Goal: Task Accomplishment & Management: Manage account settings

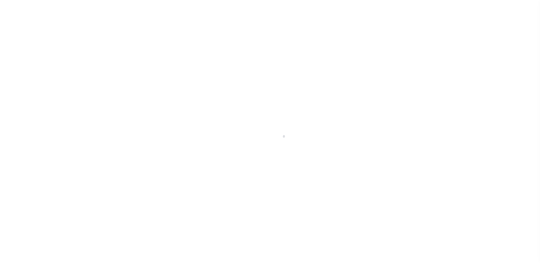
scroll to position [10, 0]
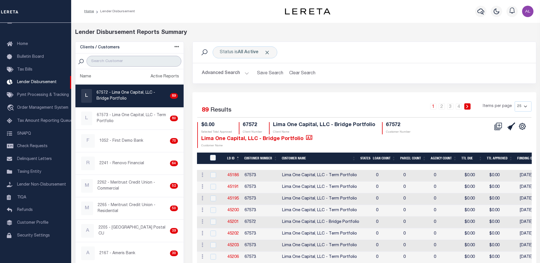
click at [112, 59] on input "search" at bounding box center [133, 61] width 95 height 11
click at [144, 99] on p "67572 - Lima One Capital, LLC - Bridge Portfolio" at bounding box center [131, 96] width 71 height 12
checkbox input "true"
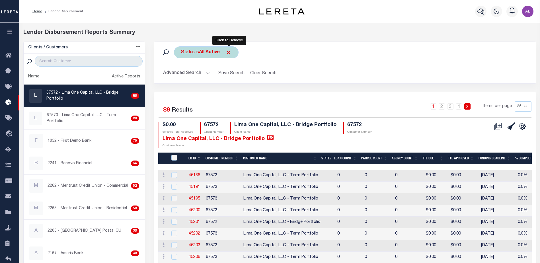
click at [229, 51] on span "Click to Remove" at bounding box center [228, 52] width 6 height 6
click at [205, 73] on button "Advanced Search" at bounding box center [186, 73] width 47 height 11
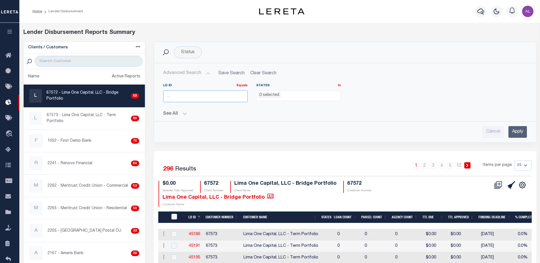
click at [184, 96] on input "number" at bounding box center [205, 96] width 84 height 12
click at [172, 94] on input "4672" at bounding box center [205, 96] width 84 height 12
type input "46172"
click at [512, 131] on input "Apply" at bounding box center [517, 132] width 18 height 12
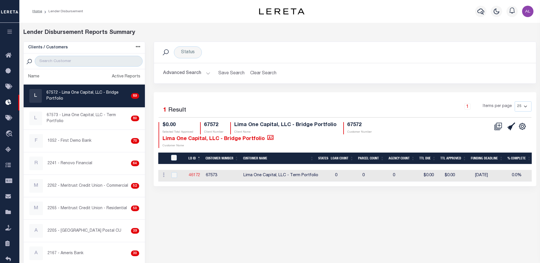
click at [197, 174] on link "46172" at bounding box center [194, 175] width 11 height 4
checkbox input "true"
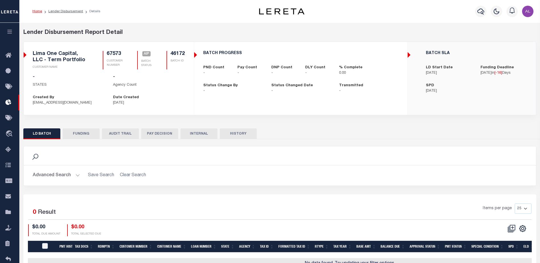
checkbox input "true"
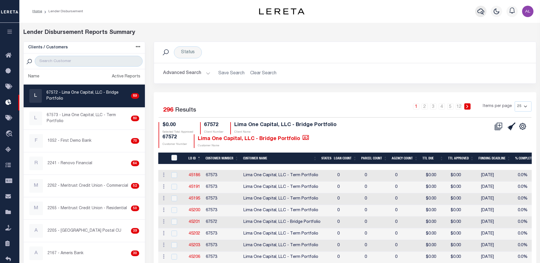
click at [480, 13] on icon "button" at bounding box center [480, 11] width 7 height 7
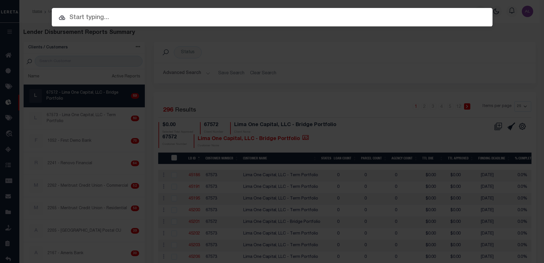
paste input "061080493"
type input "061080493"
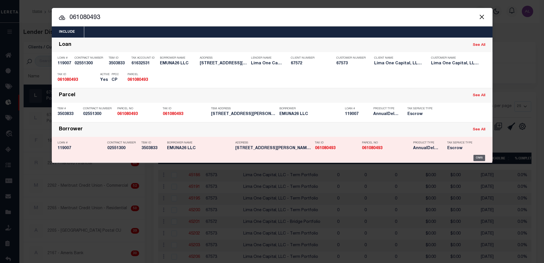
click at [477, 157] on div "OMS" at bounding box center [479, 158] width 12 height 6
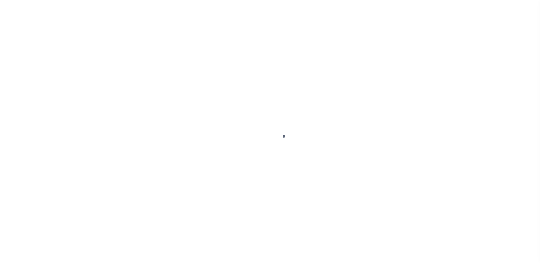
type input "119007"
type input "EMUNA26 LLC"
select select
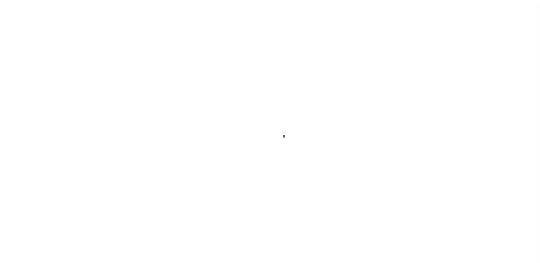
select select "Escrow"
type input "4416 Bonnie Forest Boulevard"
type input "06108-04-93"
select select
type input "Columbia SC 29210"
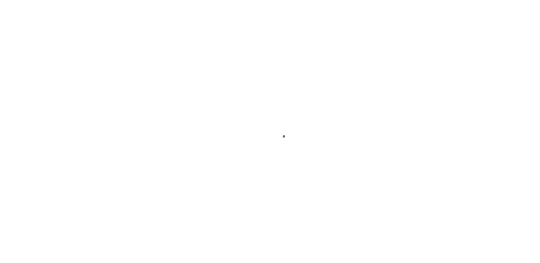
type input "119007-10"
type input "SC"
select select
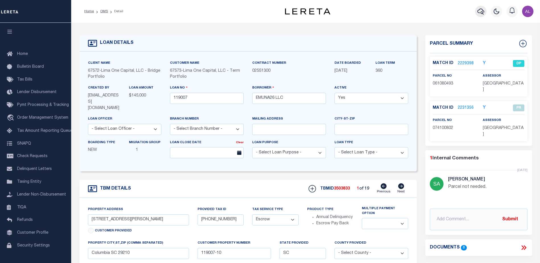
click at [481, 11] on icon "button" at bounding box center [480, 11] width 7 height 7
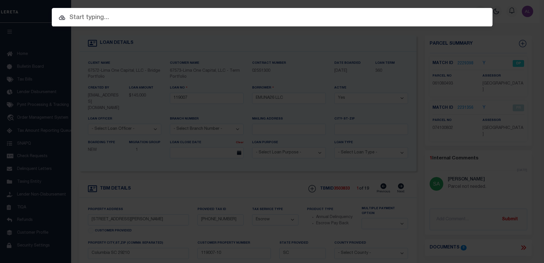
drag, startPoint x: 95, startPoint y: 18, endPoint x: 94, endPoint y: 15, distance: 3.2
click at [95, 18] on input "text" at bounding box center [272, 18] width 441 height 10
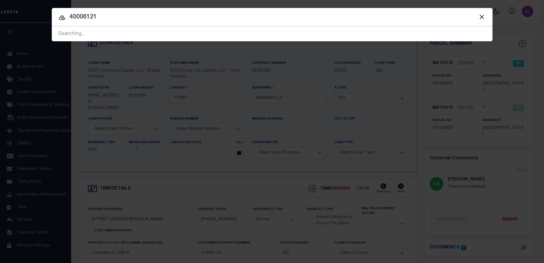
type input "40006121"
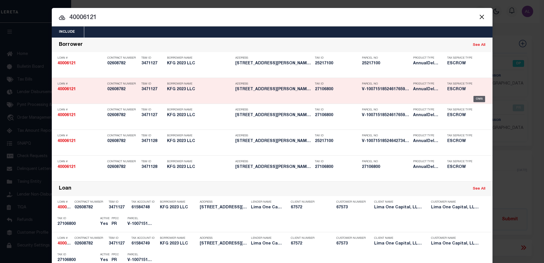
click at [476, 98] on div "OMS" at bounding box center [479, 99] width 12 height 6
type input "40006121"
type input "KFG 2023 LLC"
select select
select select "10"
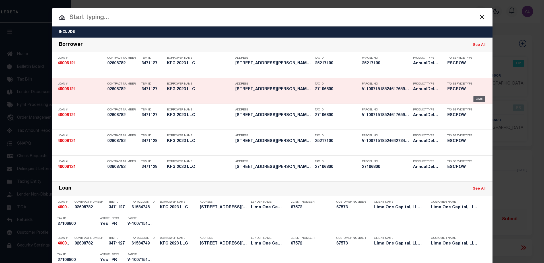
select select
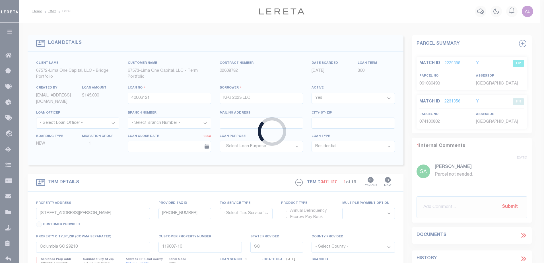
type input "1624 KATHERINE STREET"
radio input "true"
select select "Escrow"
select select
type input "NEW CASTLE PA 16105"
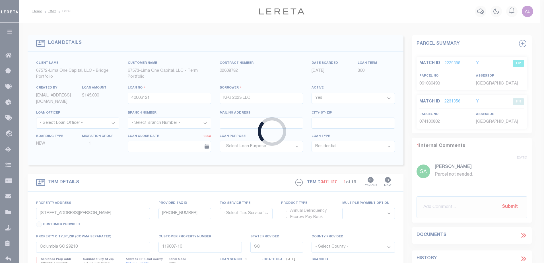
type input "40006121-1"
type input "PA"
type textarea "SEE FILE1"
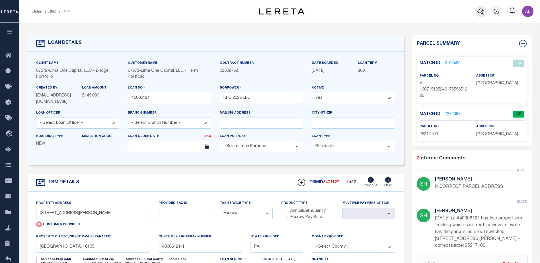
click at [479, 9] on icon "button" at bounding box center [480, 11] width 7 height 7
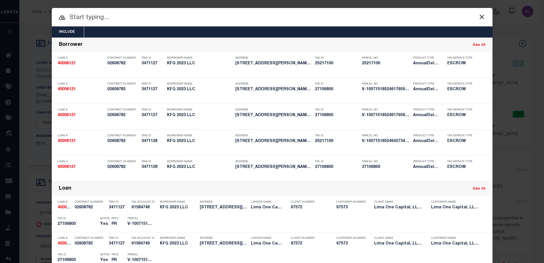
click at [77, 16] on input "text" at bounding box center [272, 18] width 441 height 10
paste input "27106800"
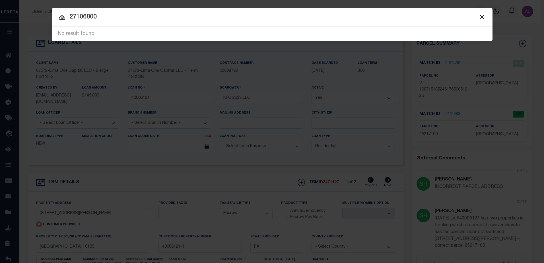
drag, startPoint x: 107, startPoint y: 18, endPoint x: 67, endPoint y: 19, distance: 39.8
click at [67, 19] on input "27106800" at bounding box center [272, 17] width 441 height 10
type input "40006121"
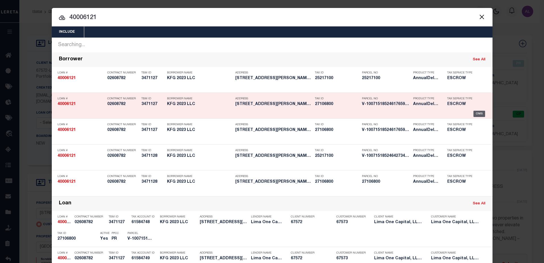
click at [479, 115] on div "OMS" at bounding box center [479, 114] width 12 height 6
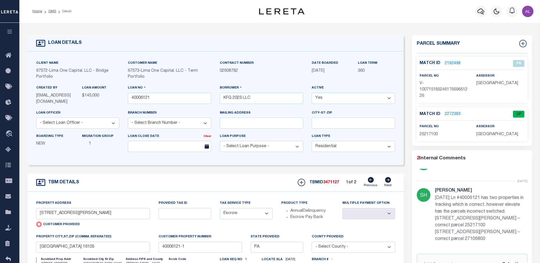
click at [453, 113] on link "2272383" at bounding box center [452, 114] width 16 height 6
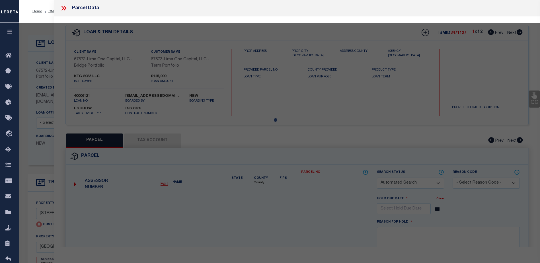
checkbox input "false"
select select "CP"
select select "ADD"
type input "FC 2023 LLC"
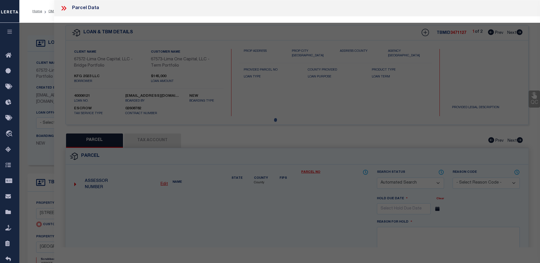
select select "AGW"
select select "ADD"
type input "1624 KATHERINE STREET"
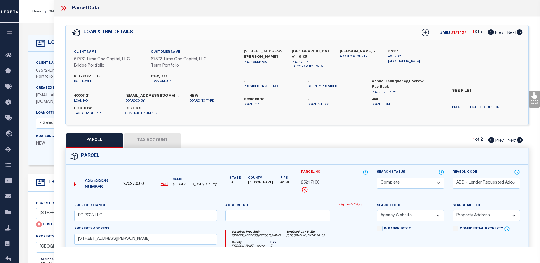
click at [352, 204] on link "Payment History" at bounding box center [353, 204] width 29 height 5
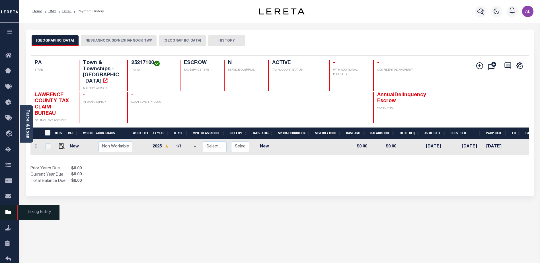
click at [30, 214] on span "Taxing Entity" at bounding box center [38, 213] width 42 height 16
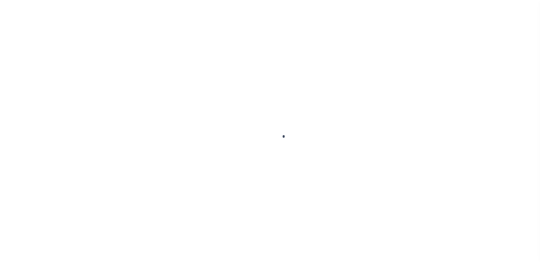
scroll to position [14, 0]
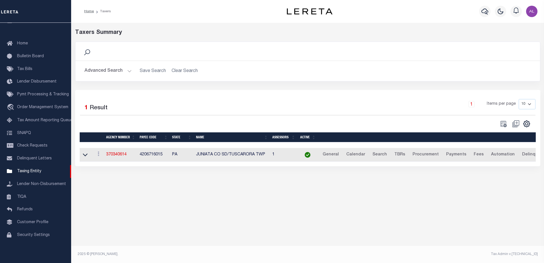
click at [129, 71] on button "Advanced Search" at bounding box center [107, 70] width 47 height 11
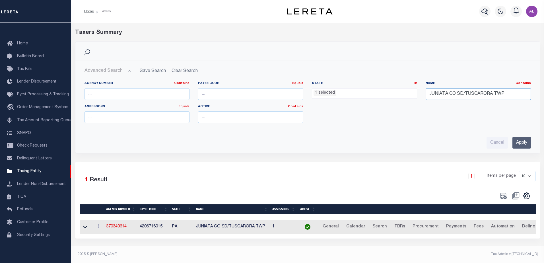
drag, startPoint x: 509, startPoint y: 93, endPoint x: 368, endPoint y: 90, distance: 141.1
click at [368, 90] on div "Agency Number Contains Contains Is Payee Code Equals Equals Is Not Equal To Is …" at bounding box center [307, 104] width 455 height 46
type input "ellwood city"
click at [521, 142] on input "Apply" at bounding box center [521, 143] width 18 height 12
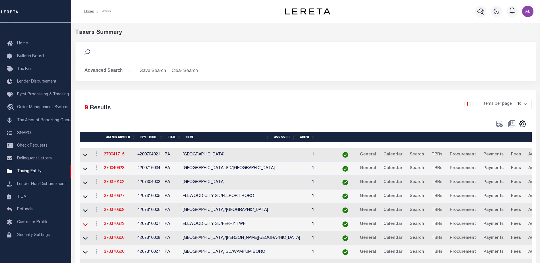
click at [84, 225] on icon at bounding box center [85, 224] width 5 height 6
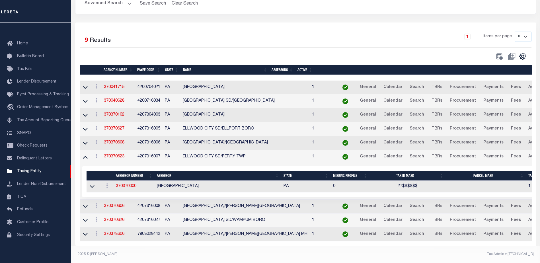
scroll to position [72, 0]
click at [127, 184] on link "370370000" at bounding box center [126, 186] width 20 height 4
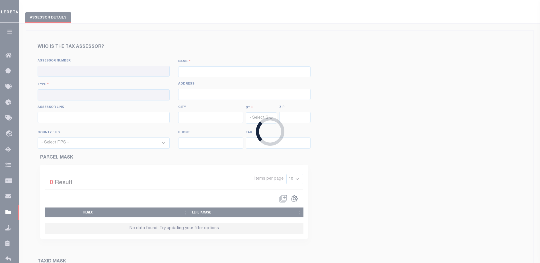
scroll to position [9, 0]
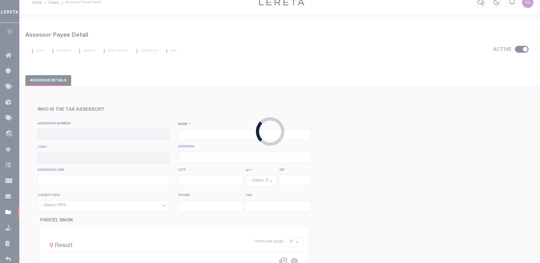
checkbox input "true"
type input "370370000"
type input "[GEOGRAPHIC_DATA]"
type input "00 - County"
type input "430 Court Street"
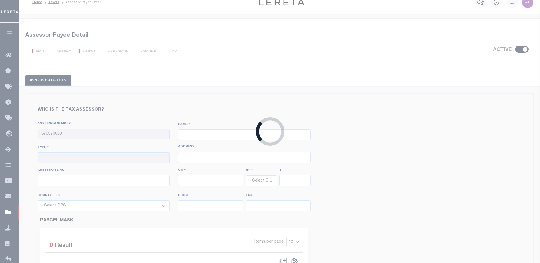
type input "New Castle"
select select "PA"
type input "16101"
select select "42073"
type input "724-656-2123"
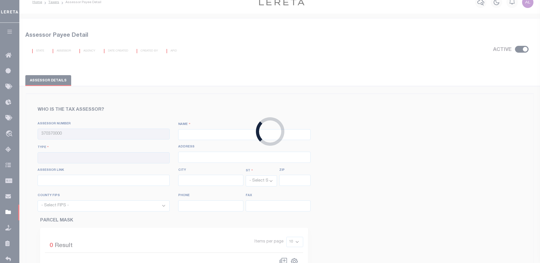
type input "724-652-8864"
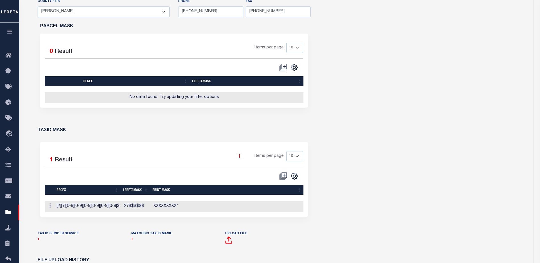
scroll to position [228, 0]
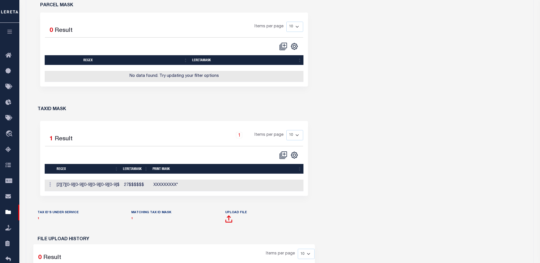
click at [40, 222] on p "1" at bounding box center [80, 218] width 85 height 6
click at [38, 220] on link "1" at bounding box center [39, 218] width 2 height 3
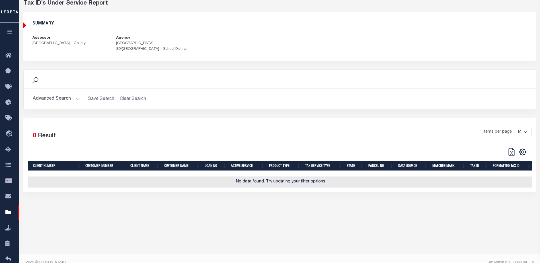
scroll to position [39, 0]
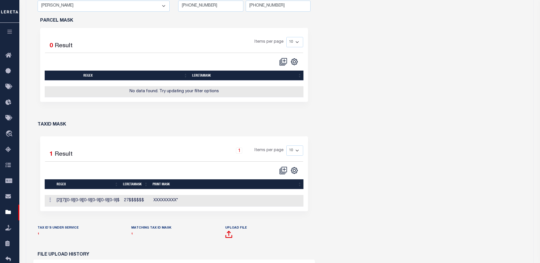
scroll to position [226, 0]
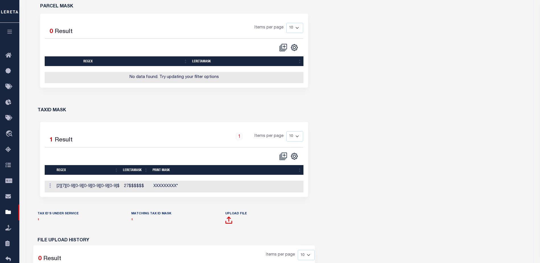
scroll to position [39, 0]
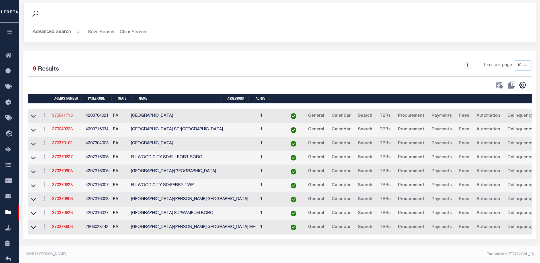
click at [67, 115] on link "370041715" at bounding box center [62, 116] width 20 height 4
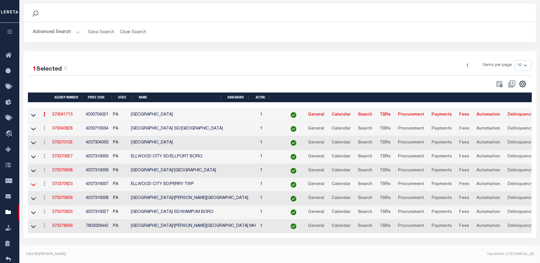
click at [34, 186] on icon at bounding box center [33, 184] width 5 height 3
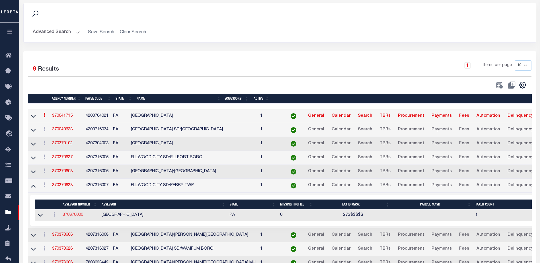
click at [76, 214] on link "370370000" at bounding box center [73, 215] width 20 height 4
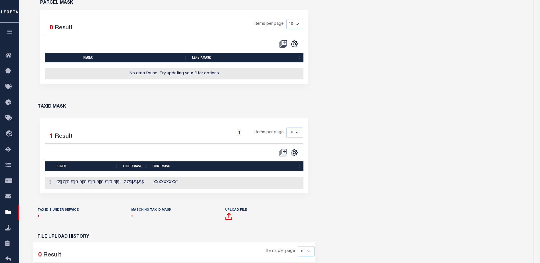
scroll to position [236, 0]
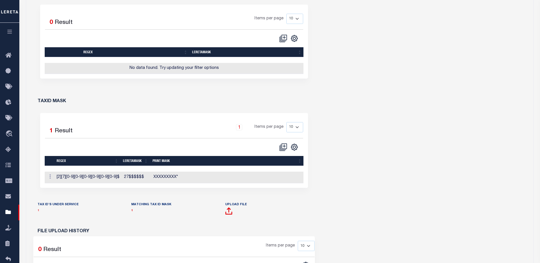
click at [38, 212] on link "1" at bounding box center [39, 210] width 2 height 3
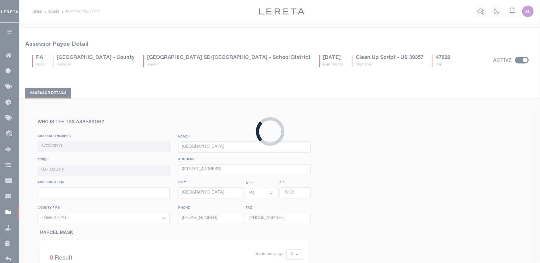
select select "42073"
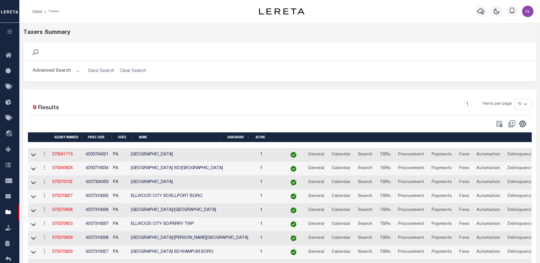
click at [77, 71] on button "Advanced Search" at bounding box center [56, 70] width 47 height 11
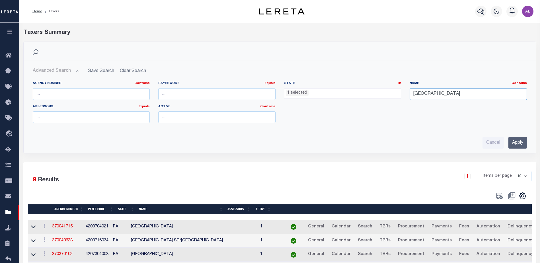
drag, startPoint x: 448, startPoint y: 94, endPoint x: 370, endPoint y: 90, distance: 78.0
click at [370, 90] on div "Agency Number Contains Contains Is Payee Code Equals Equals Is Not Equal To Is …" at bounding box center [279, 104] width 502 height 46
type input "perry"
click at [515, 143] on input "Apply" at bounding box center [517, 143] width 18 height 12
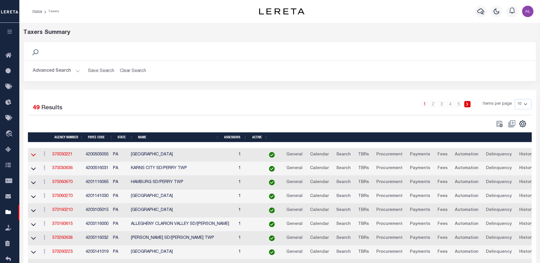
click at [33, 156] on icon at bounding box center [33, 155] width 5 height 6
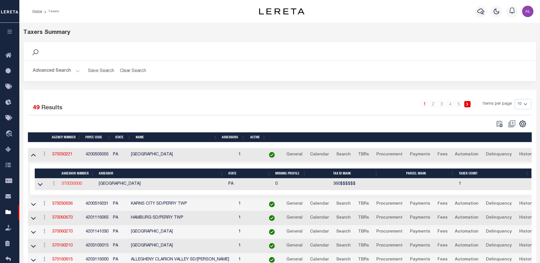
click at [72, 183] on link "370030000" at bounding box center [71, 184] width 20 height 4
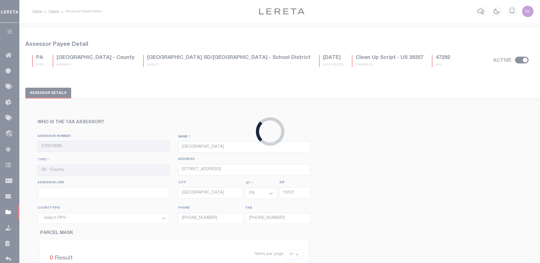
type input "370030000"
type input "ARMSTRONG COUNTY"
select select "42005"
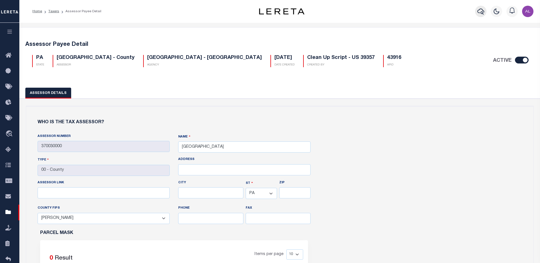
click at [479, 10] on icon "button" at bounding box center [480, 11] width 7 height 7
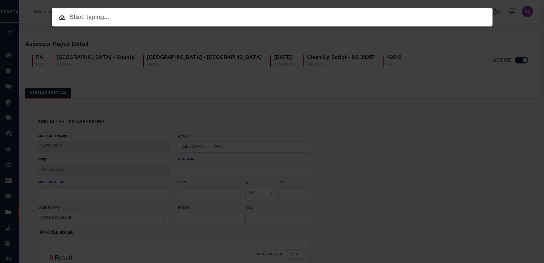
click at [85, 18] on input "text" at bounding box center [272, 18] width 441 height 10
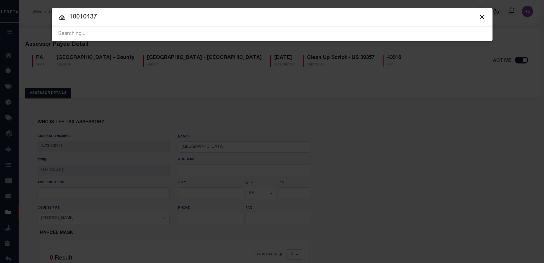
type input "10010437"
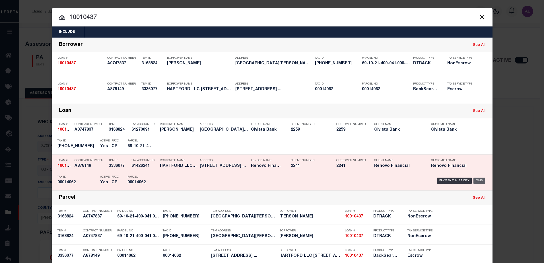
click at [480, 180] on div "OMS" at bounding box center [479, 180] width 12 height 6
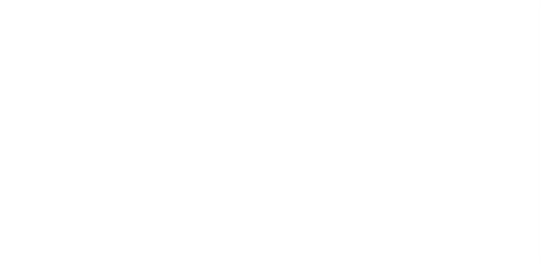
select select
checkbox input "false"
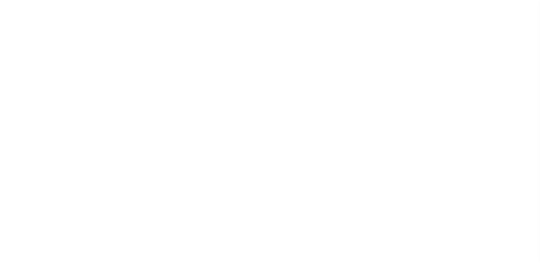
checkbox input "false"
type input "4200704021"
select select "10"
select select "Escrow"
type input "[STREET_ADDRESS]"
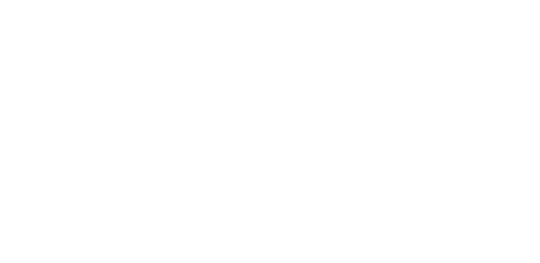
type input "00014062"
type input "[GEOGRAPHIC_DATA] 061082431"
type input "a0kUS0000018AzJ"
type input "CT"
select select
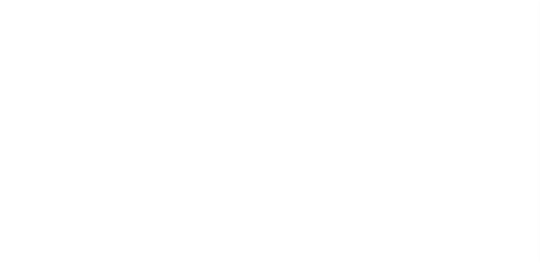
select select "25067"
select select
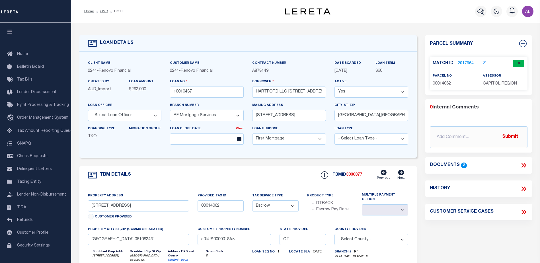
click at [467, 61] on link "2017664" at bounding box center [465, 64] width 16 height 6
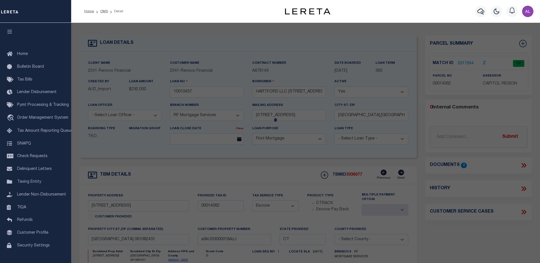
checkbox input "false"
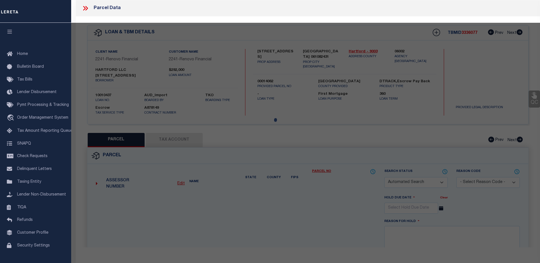
select select "CP"
type input "294 EAST HARTFORD LLC"
select select "AGW"
select select "ADD"
type input "[STREET_ADDRESS]"
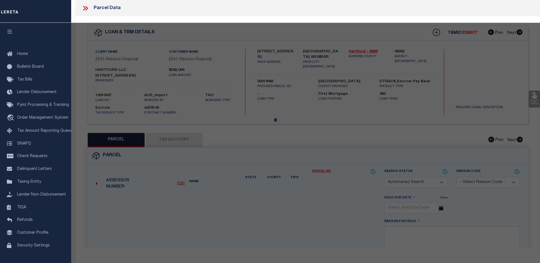
checkbox input "false"
type input "EAST HARTFORD CT"
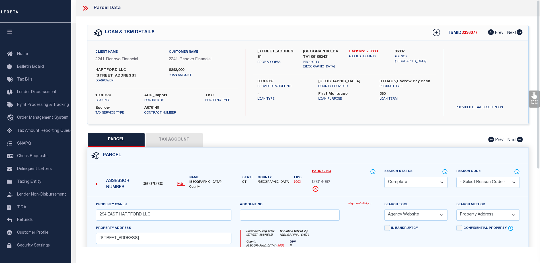
click at [362, 201] on link "Payment History" at bounding box center [362, 203] width 28 height 5
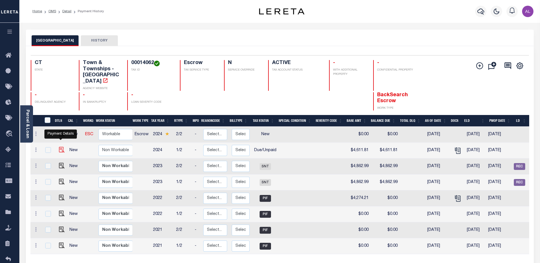
click at [61, 147] on img "" at bounding box center [62, 150] width 6 height 6
checkbox input "true"
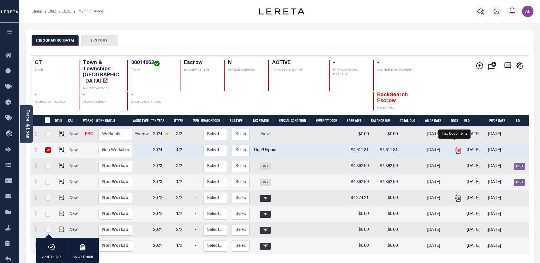
click at [454, 147] on icon "" at bounding box center [457, 150] width 7 height 7
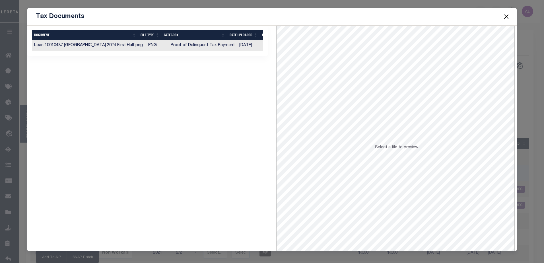
click at [506, 17] on button "Close" at bounding box center [505, 16] width 7 height 7
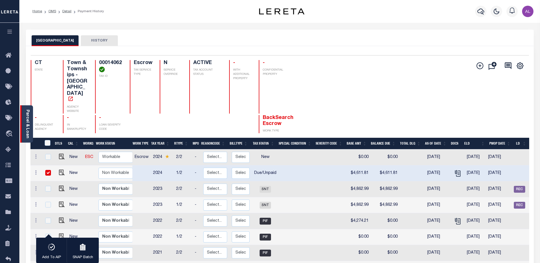
click at [26, 121] on link "Parcel & Loan" at bounding box center [27, 124] width 4 height 29
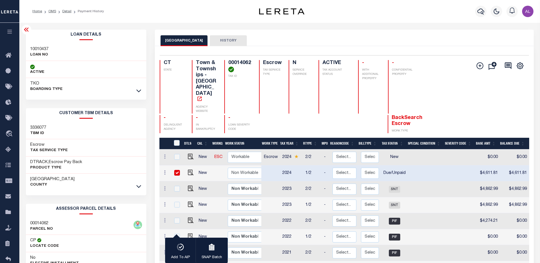
click at [141, 91] on link at bounding box center [138, 90] width 7 height 4
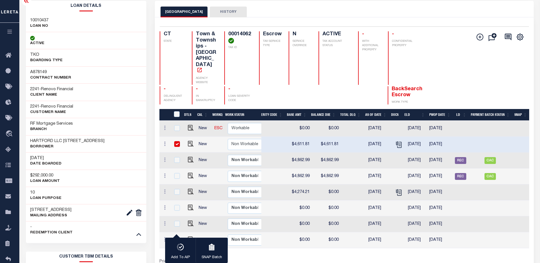
scroll to position [28, 0]
drag, startPoint x: 341, startPoint y: 203, endPoint x: 337, endPoint y: 205, distance: 4.8
click at [337, 216] on tr "New Non Workable Workable 2021 2/2 - Select... Payment Reversal Taxable Value C…" at bounding box center [250, 224] width 558 height 16
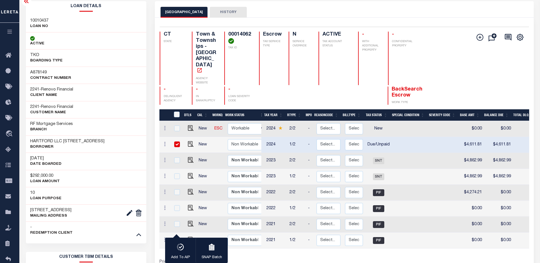
scroll to position [0, 15]
click at [188, 141] on img "" at bounding box center [191, 144] width 6 height 6
checkbox input "false"
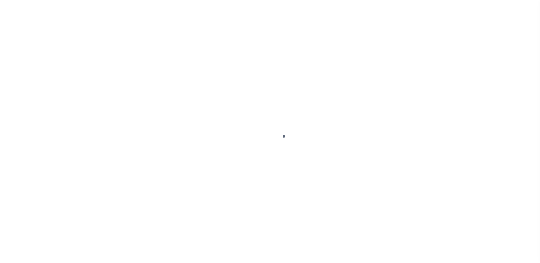
select select "DUE"
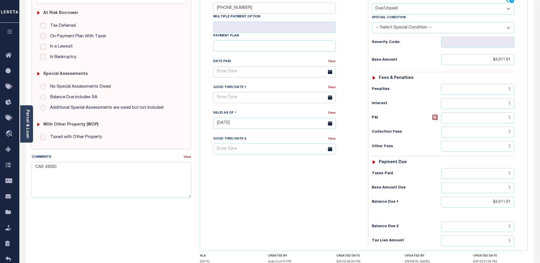
scroll to position [114, 0]
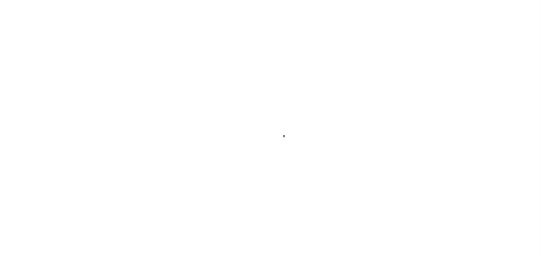
select select "DUE"
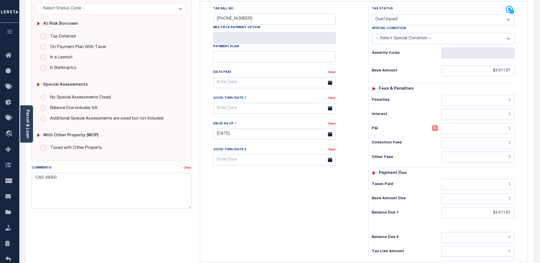
scroll to position [114, 0]
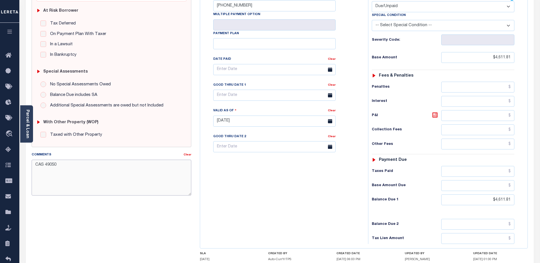
click at [60, 165] on textarea "CAS 49050" at bounding box center [112, 178] width 160 height 36
click at [34, 171] on textarea "CAS 49050" at bounding box center [112, 178] width 160 height 36
click at [58, 164] on textarea "CAS 49050" at bounding box center [112, 178] width 160 height 36
click at [48, 183] on textarea "CAS 49050 P&I $2786.71 Lereta responsibility - Department (Open Items) not repo…" at bounding box center [112, 178] width 160 height 36
drag, startPoint x: 183, startPoint y: 178, endPoint x: 125, endPoint y: 178, distance: 58.6
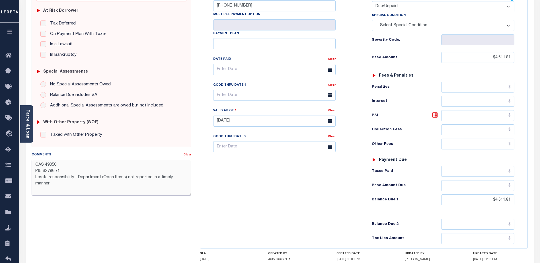
click at [125, 178] on textarea "CAS 49050 P&I $2786.71 Lereta responsibility - Department (Open Items) not repo…" at bounding box center [112, 178] width 160 height 36
drag, startPoint x: 62, startPoint y: 171, endPoint x: 46, endPoint y: 169, distance: 16.4
click at [46, 169] on textarea "CAS 49050 P&I $2786.71 Lereta responsibility - Department (Open Items) missed r…" at bounding box center [112, 178] width 160 height 36
click at [55, 182] on textarea "CAS 49050 P&I $278.71 GTD Lereta responsibility - Department (Open Items) misse…" at bounding box center [112, 178] width 160 height 36
click at [50, 169] on textarea "CAS 49050 P&I $278.71 GTD Lereta responsibility - Department (Open Items) misse…" at bounding box center [112, 178] width 160 height 36
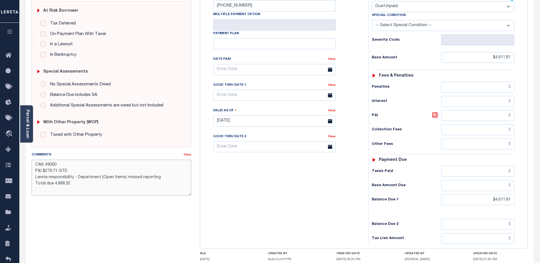
type textarea "CAS 49050 P&I $276.71 GTD Lereta responsibility - Department (Open Items) misse…"
type input "[DATE]"
click at [274, 90] on input "text" at bounding box center [274, 95] width 122 height 11
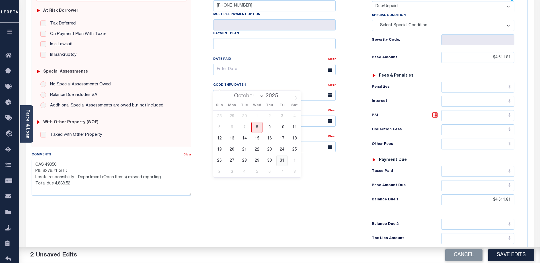
click at [280, 161] on span "31" at bounding box center [281, 160] width 11 height 11
type input "[DATE]"
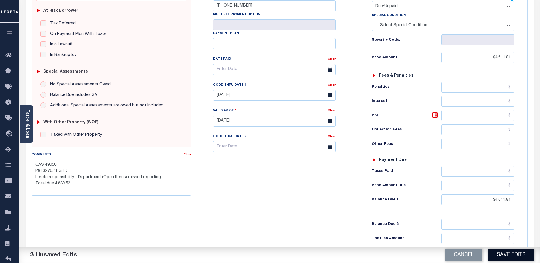
click at [510, 255] on button "Save Edits" at bounding box center [511, 255] width 46 height 12
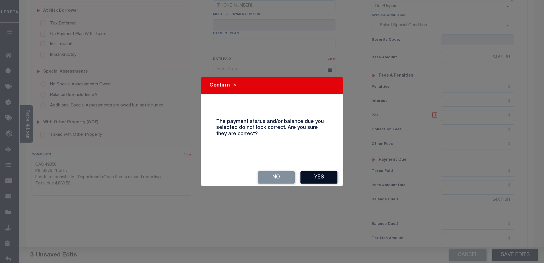
click at [323, 177] on button "Yes" at bounding box center [318, 177] width 37 height 12
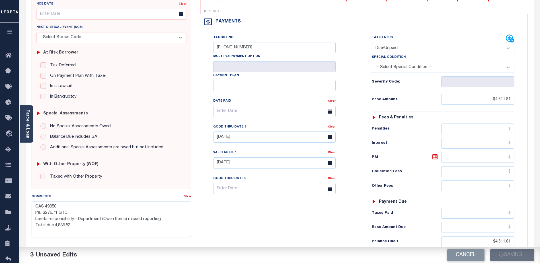
scroll to position [28, 0]
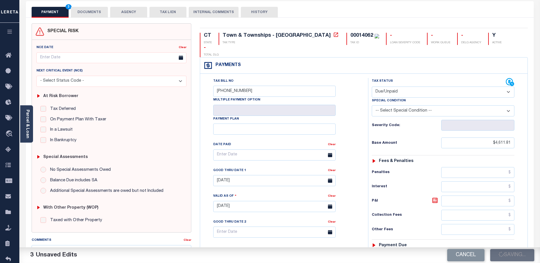
checkbox input "false"
type textarea "CAS 49050 P&I $276.71 GTD Lereta responsibility - Department (Open Items) misse…"
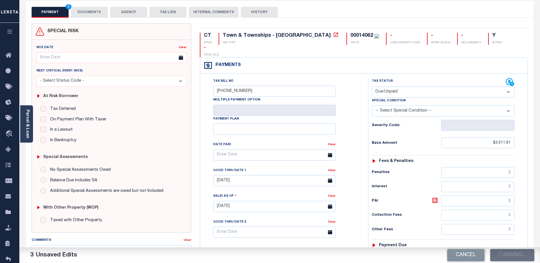
type input "$4,611.81"
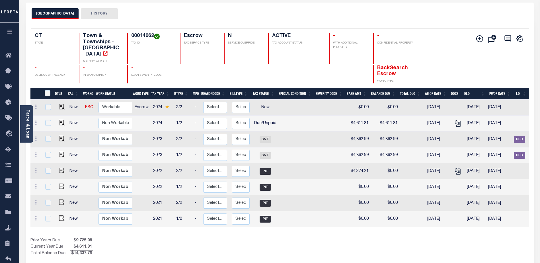
scroll to position [28, 0]
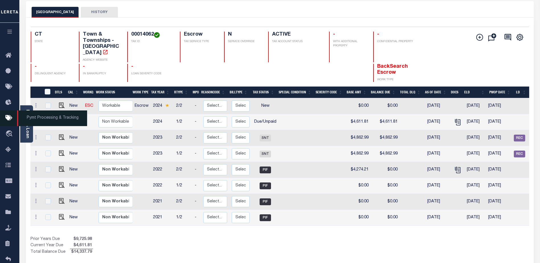
click at [26, 124] on span "Pymt Processing & Tracking" at bounding box center [52, 118] width 70 height 16
click at [26, 134] on link "Parcel & Loan" at bounding box center [27, 124] width 4 height 29
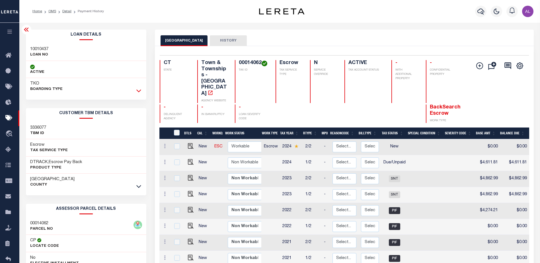
click at [139, 91] on icon at bounding box center [138, 91] width 5 height 6
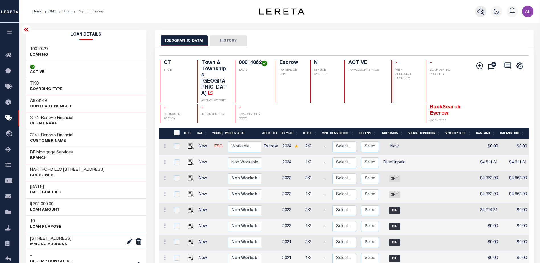
click at [480, 11] on icon "button" at bounding box center [480, 11] width 7 height 7
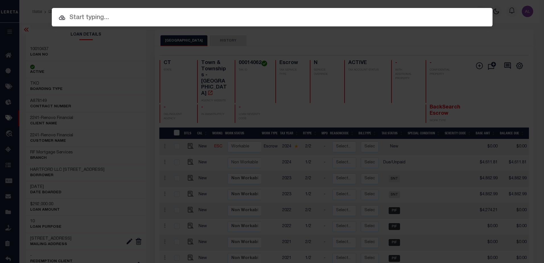
click at [98, 16] on input "text" at bounding box center [272, 18] width 441 height 10
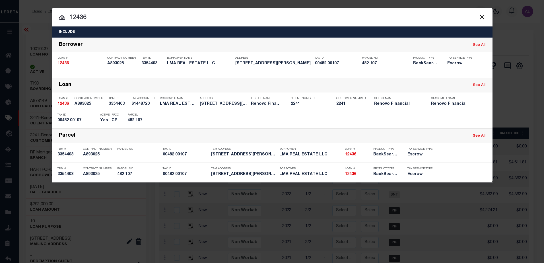
drag, startPoint x: 104, startPoint y: 19, endPoint x: 67, endPoint y: 13, distance: 36.7
click at [67, 13] on input "12436" at bounding box center [272, 18] width 441 height 10
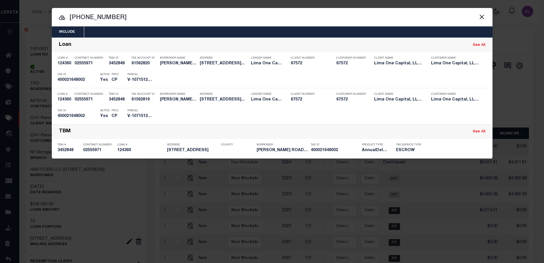
click at [85, 14] on input "[PHONE_NUMBER]" at bounding box center [272, 18] width 441 height 10
drag, startPoint x: 115, startPoint y: 17, endPoint x: 62, endPoint y: 13, distance: 52.5
click at [62, 13] on input "[PHONE_NUMBER]" at bounding box center [272, 18] width 441 height 10
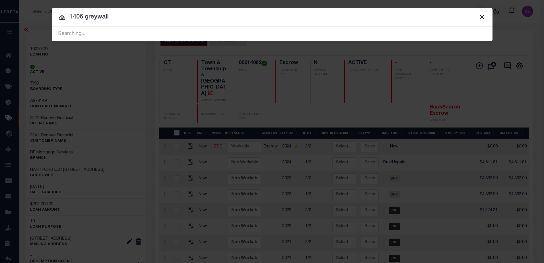
type input "1406 greywall"
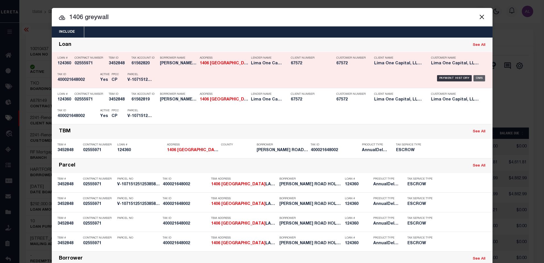
click at [480, 77] on div "OMS" at bounding box center [479, 78] width 12 height 6
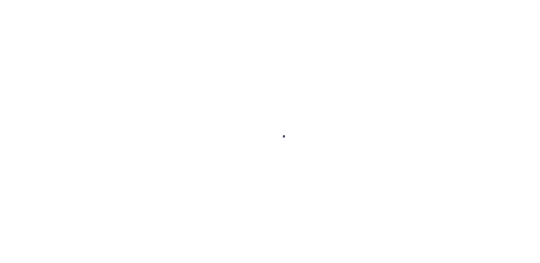
scroll to position [14, 0]
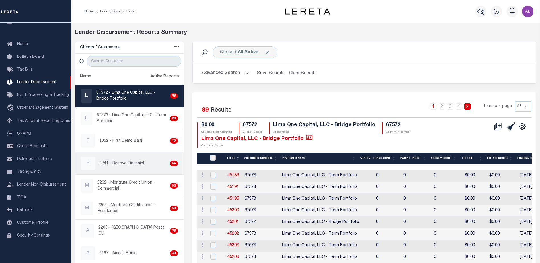
drag, startPoint x: 121, startPoint y: 158, endPoint x: 147, endPoint y: 160, distance: 26.8
click at [121, 158] on div "R 2241 - Renovo Financial 64" at bounding box center [129, 163] width 97 height 14
checkbox input "true"
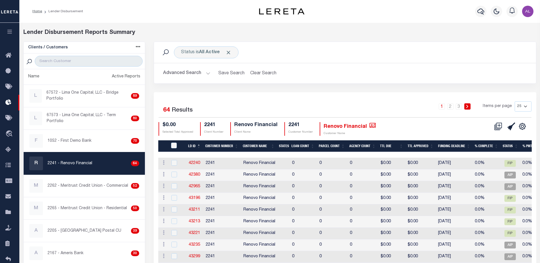
click at [525, 105] on select "25 50 100 200" at bounding box center [522, 106] width 17 height 10
select select "200"
click at [514, 101] on select "25 50 100 200" at bounding box center [522, 106] width 17 height 10
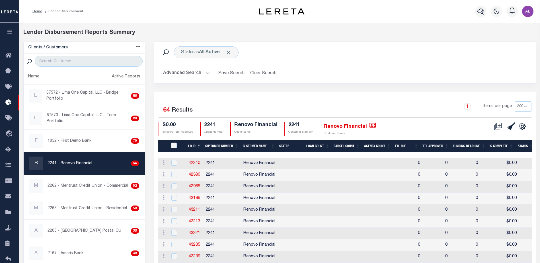
click at [498, 127] on icon at bounding box center [498, 126] width 8 height 8
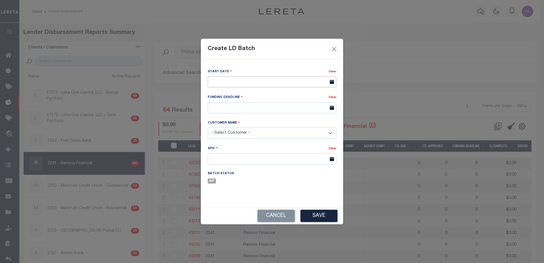
click at [237, 79] on input "text" at bounding box center [272, 81] width 129 height 11
click at [252, 124] on span "8" at bounding box center [251, 124] width 11 height 11
type input "10/08/2025"
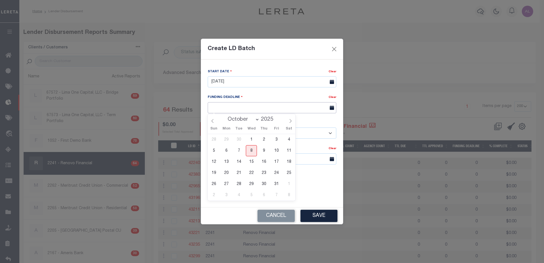
click at [228, 110] on input "text" at bounding box center [272, 107] width 129 height 11
click at [251, 173] on span "22" at bounding box center [251, 172] width 11 height 11
type input "10/22/25"
click at [242, 134] on select "- Select Customer - Accumatch - Refunds All In Credit Union Amarillo National B…" at bounding box center [272, 132] width 129 height 11
select select "2241"
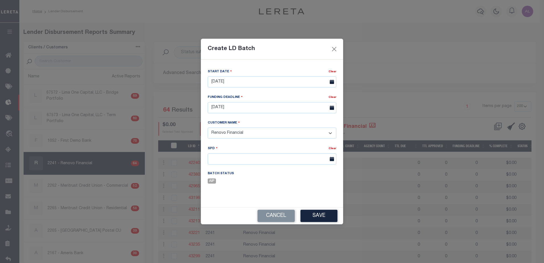
click at [208, 127] on select "- Select Customer - Accumatch - Refunds All In Credit Union Amarillo National B…" at bounding box center [272, 132] width 129 height 11
click at [227, 158] on input "text" at bounding box center [272, 158] width 129 height 11
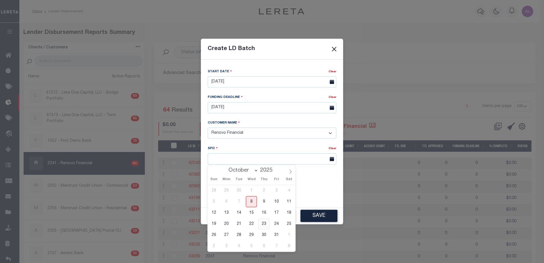
click at [263, 223] on span "23" at bounding box center [263, 223] width 11 height 11
type input "10/23/2025"
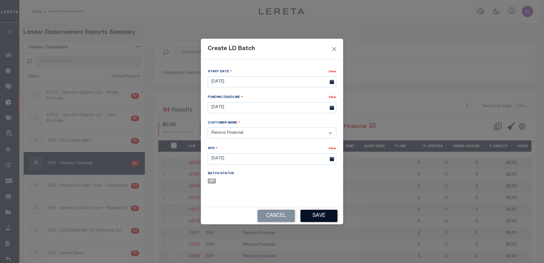
click at [315, 216] on button "Save" at bounding box center [318, 216] width 37 height 12
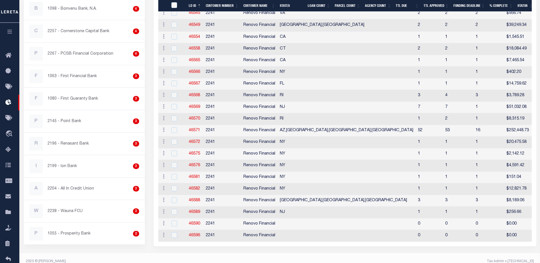
scroll to position [683, 0]
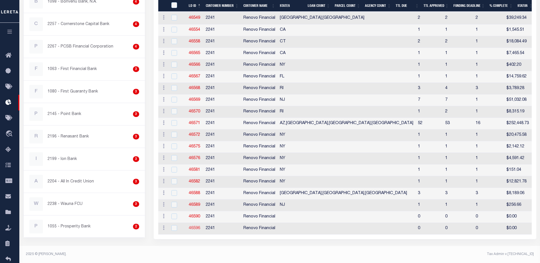
click at [197, 226] on link "46596" at bounding box center [194, 228] width 11 height 4
checkbox input "true"
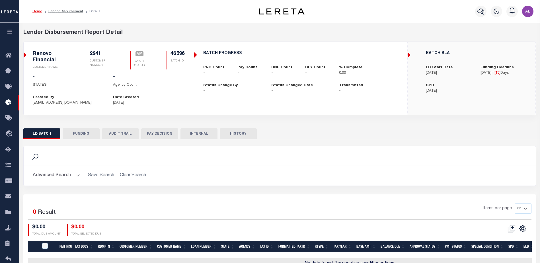
click at [79, 134] on button "FUNDING" at bounding box center [81, 133] width 37 height 11
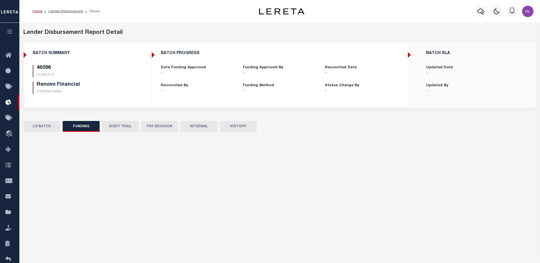
type input "$0"
type input "10/22/2025"
select select "100"
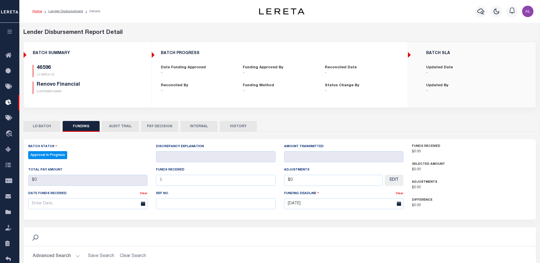
select select "100"
checkbox input "true"
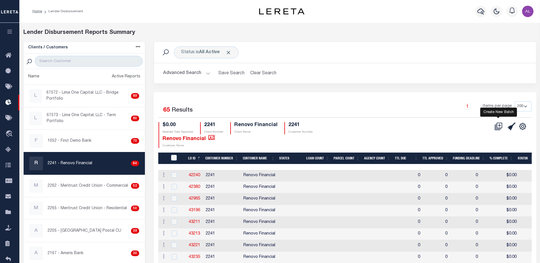
click at [500, 125] on icon at bounding box center [498, 126] width 8 height 8
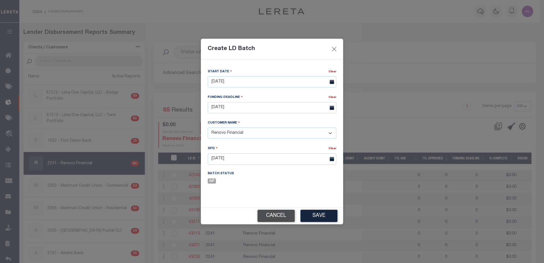
drag, startPoint x: 281, startPoint y: 214, endPoint x: 288, endPoint y: 207, distance: 10.3
click at [281, 214] on button "Cancel" at bounding box center [275, 216] width 37 height 12
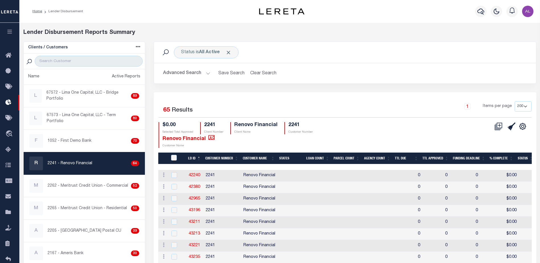
click at [412, 135] on div "CSV Export Selected Print Show Filter Show Search Columns 0: 1: LDID 2: LD ID" at bounding box center [438, 135] width 186 height 26
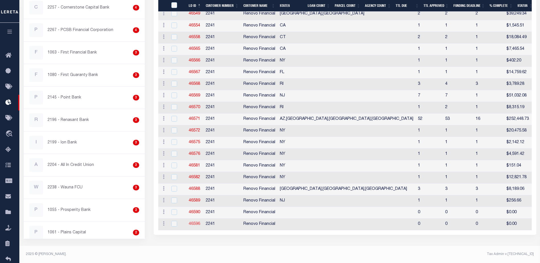
click at [193, 224] on link "46596" at bounding box center [194, 224] width 11 height 4
checkbox input "true"
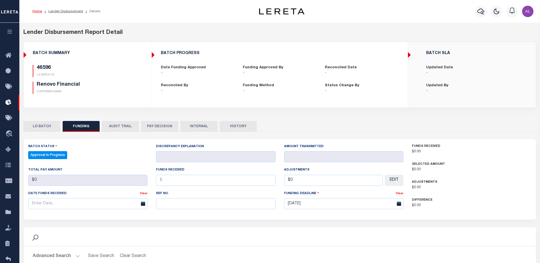
drag, startPoint x: 43, startPoint y: 123, endPoint x: 162, endPoint y: 139, distance: 119.5
click at [48, 122] on button "LD BATCH" at bounding box center [41, 126] width 37 height 11
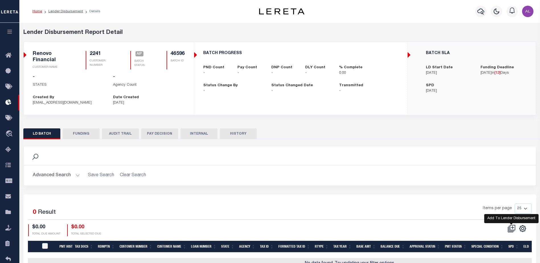
click at [512, 227] on icon "" at bounding box center [511, 228] width 8 height 8
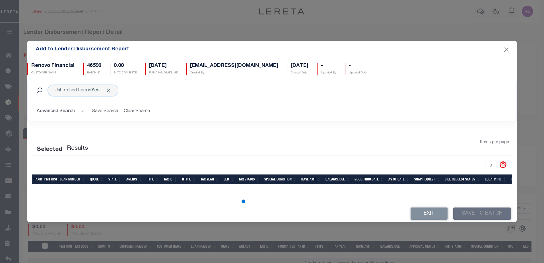
click at [81, 109] on button "Advanced Search" at bounding box center [60, 111] width 47 height 11
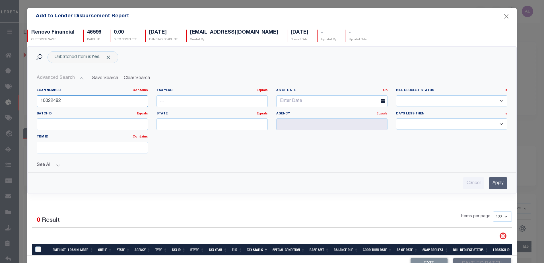
drag, startPoint x: 64, startPoint y: 102, endPoint x: 33, endPoint y: 100, distance: 30.8
click at [33, 100] on div "Loan Number Contains Contains Is 10022482" at bounding box center [92, 99] width 120 height 23
type input "10010437"
click at [489, 183] on input "Apply" at bounding box center [498, 183] width 18 height 12
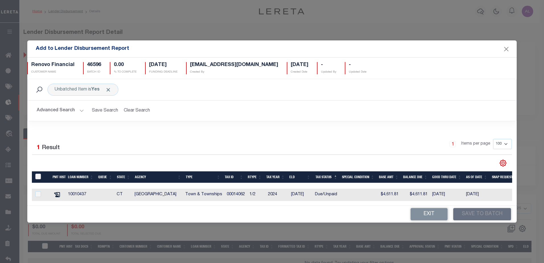
click at [40, 175] on input "TaxID" at bounding box center [38, 177] width 6 height 6
checkbox input "true"
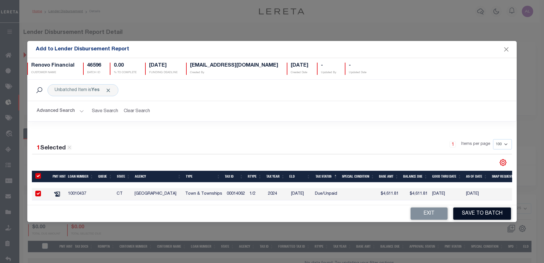
click at [475, 217] on button "Save to Batch" at bounding box center [482, 213] width 58 height 12
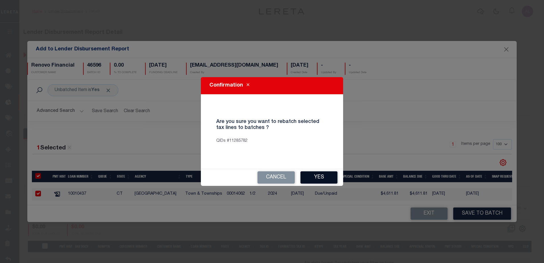
click at [323, 174] on button "Yes" at bounding box center [318, 177] width 37 height 12
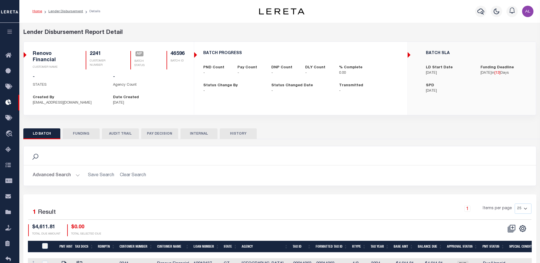
checkbox input "true"
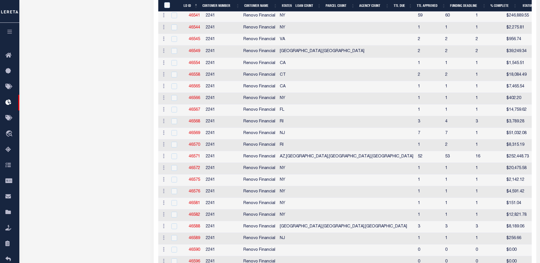
scroll to position [695, 0]
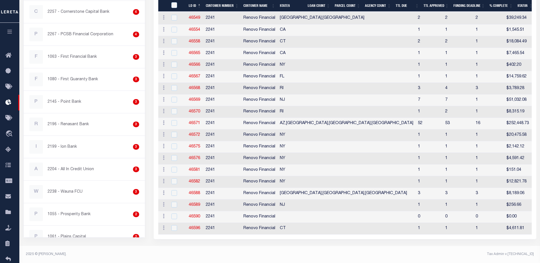
drag, startPoint x: 359, startPoint y: 235, endPoint x: 369, endPoint y: 235, distance: 10.2
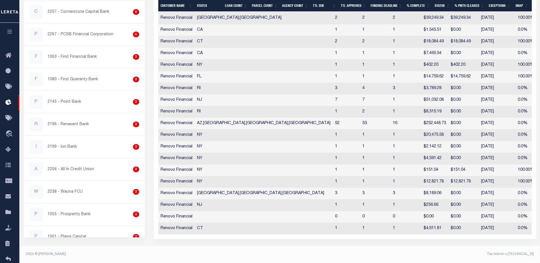
scroll to position [0, 16]
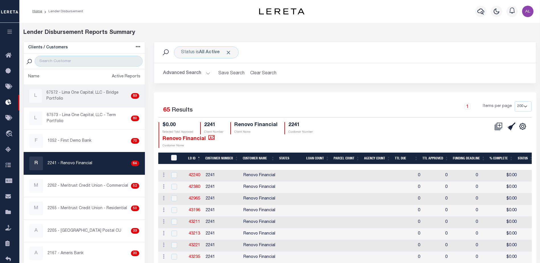
click at [92, 99] on p "67572 - Lima One Capital, LLC - Bridge Portfolio" at bounding box center [87, 96] width 82 height 12
checkbox input "true"
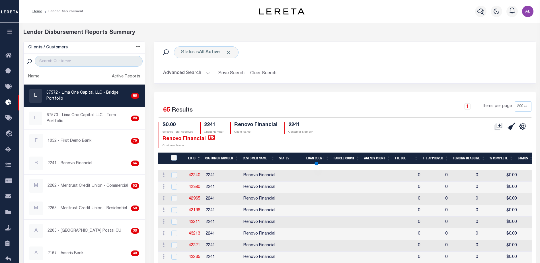
select select "200"
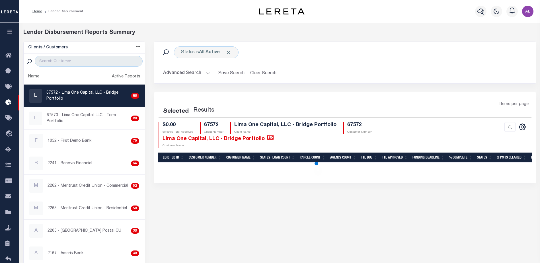
select select "200"
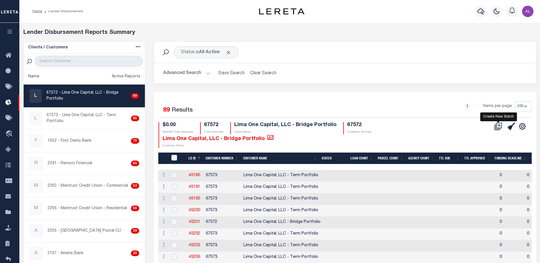
click at [499, 124] on icon at bounding box center [498, 126] width 8 height 8
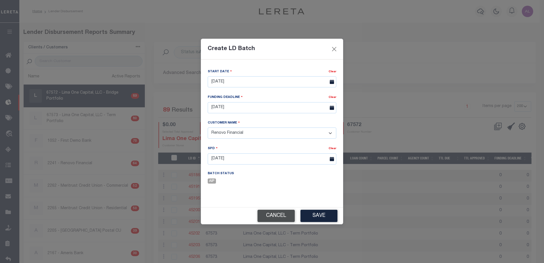
click at [274, 220] on button "Cancel" at bounding box center [275, 216] width 37 height 12
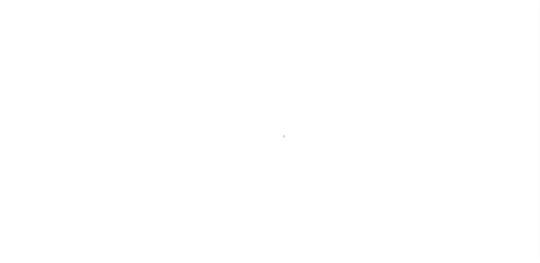
type input "[STREET_ADDRESS]"
radio input "true"
select select "Escrow"
select select
type input "WYNNEWOOD PA 19096"
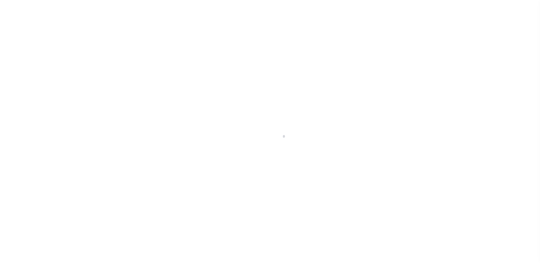
type input "124360-1"
type input "PA"
type textarea "COLLECTOR: ENTITY: PARCEL: 400021648002"
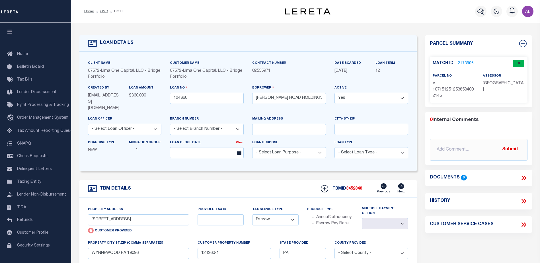
click at [464, 62] on link "2173906" at bounding box center [465, 64] width 16 height 6
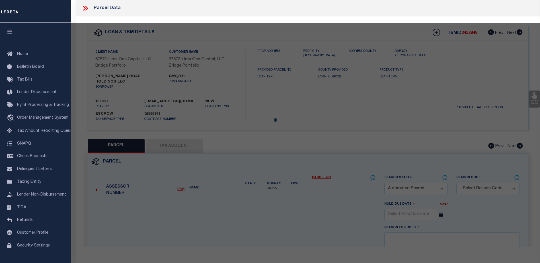
checkbox input "false"
select select "CP"
type input "[STREET_ADDRESS]"
checkbox input "false"
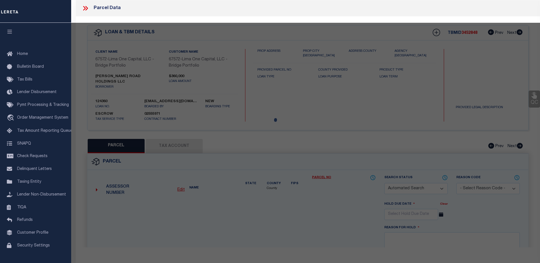
type input "WYNNEWOOD PA 19096"
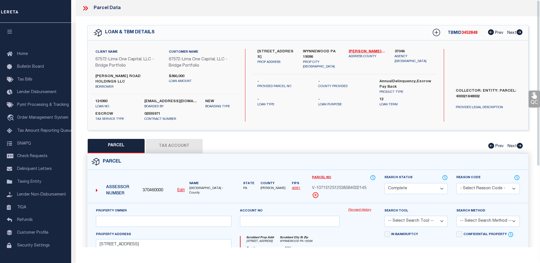
click at [360, 208] on link "Payment History" at bounding box center [362, 210] width 28 height 5
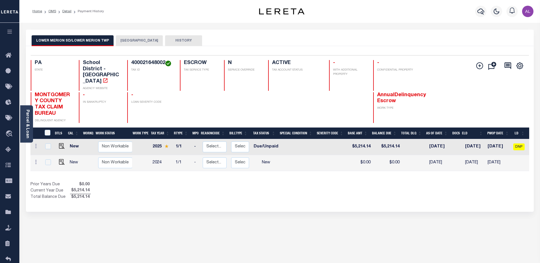
click at [149, 41] on button "[GEOGRAPHIC_DATA]" at bounding box center [139, 40] width 47 height 11
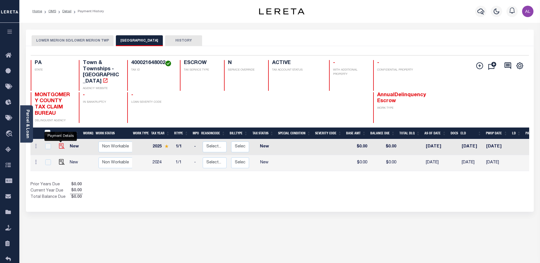
click at [60, 143] on img "" at bounding box center [62, 146] width 6 height 6
checkbox input "true"
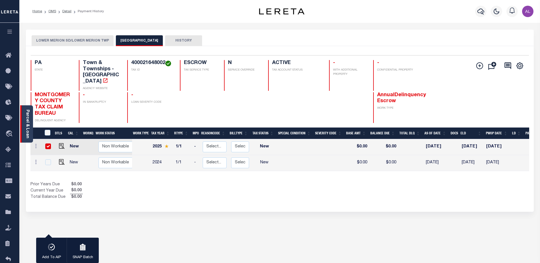
click at [28, 122] on link "Parcel & Loan" at bounding box center [27, 124] width 4 height 29
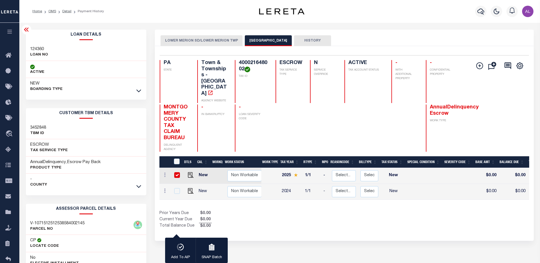
click at [141, 91] on link at bounding box center [138, 90] width 7 height 4
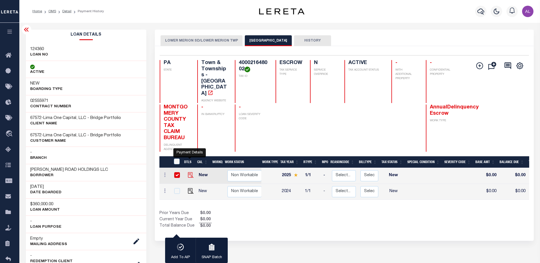
click at [189, 172] on img "" at bounding box center [191, 175] width 6 height 6
checkbox input "false"
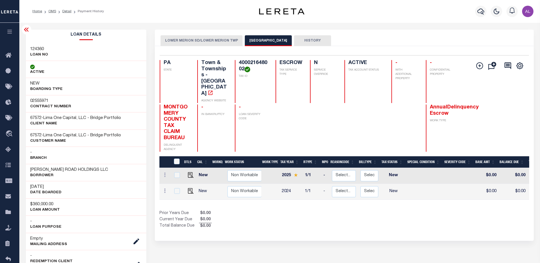
click at [265, 40] on button "[GEOGRAPHIC_DATA]" at bounding box center [268, 40] width 47 height 11
click at [192, 172] on img "" at bounding box center [191, 175] width 6 height 6
checkbox input "true"
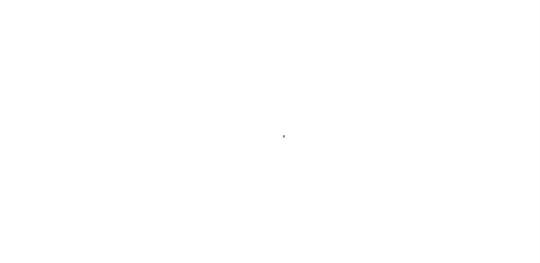
select select "NW2"
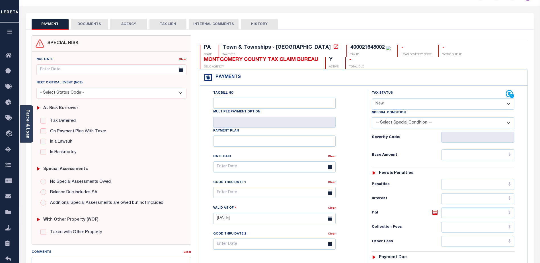
scroll to position [57, 0]
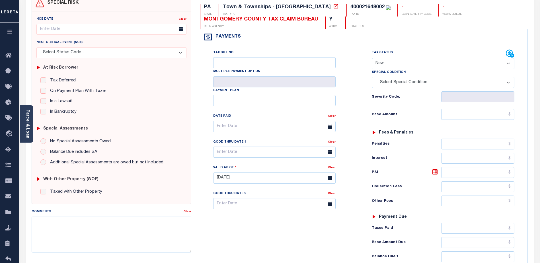
click at [380, 62] on select "- Select Status Code - Open Due/Unpaid Paid Incomplete No Tax Due Internal Refu…" at bounding box center [442, 63] width 143 height 11
select select "DUE"
click at [371, 58] on select "- Select Status Code - Open Due/Unpaid Paid Incomplete No Tax Due Internal Refu…" at bounding box center [442, 63] width 143 height 11
type input "[DATE]"
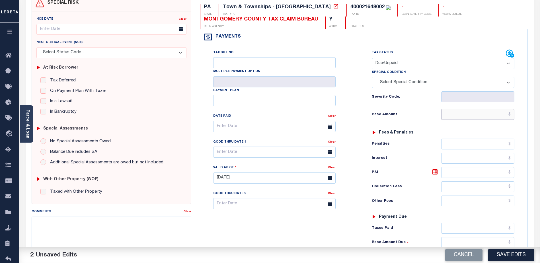
click at [465, 111] on input "text" at bounding box center [477, 114] width 73 height 11
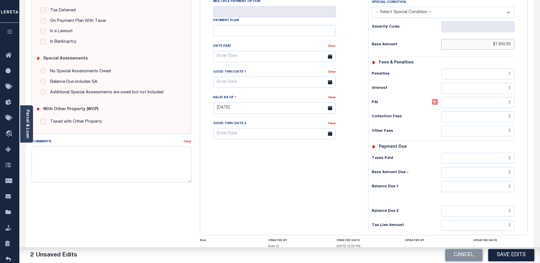
scroll to position [142, 0]
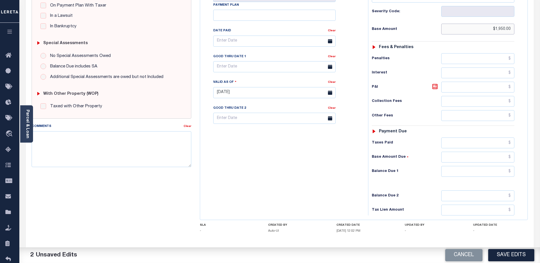
type input "$1,950.00"
click at [478, 172] on input "text" at bounding box center [477, 171] width 73 height 11
type input "$2,188.00"
click at [435, 86] on icon at bounding box center [434, 86] width 7 height 7
type input "$238.00"
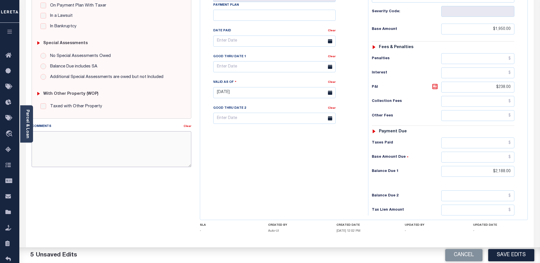
click at [50, 136] on textarea "Comments" at bounding box center [112, 149] width 160 height 36
type textarea "CAS"
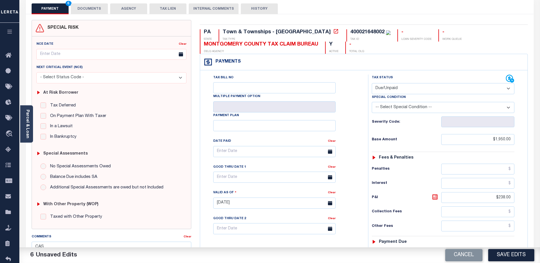
scroll to position [0, 0]
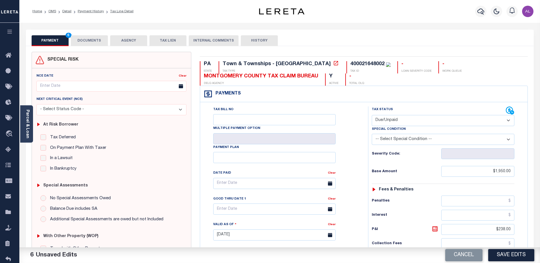
click at [93, 41] on button "DOCUMENTS" at bounding box center [89, 40] width 37 height 11
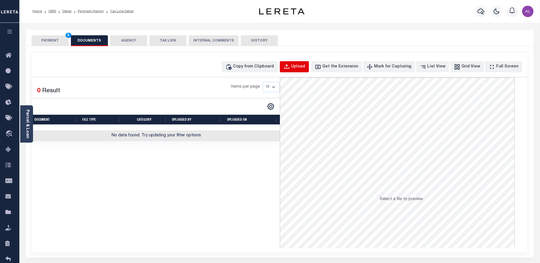
click at [305, 69] on div "Upload" at bounding box center [298, 67] width 14 height 6
select select "POP"
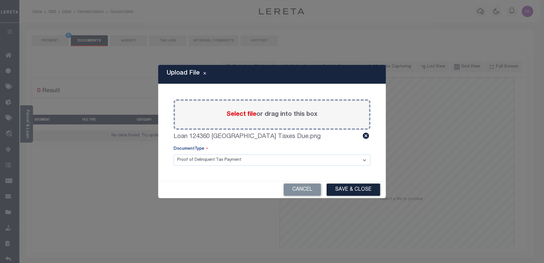
click at [355, 185] on button "Save & Close" at bounding box center [353, 189] width 53 height 12
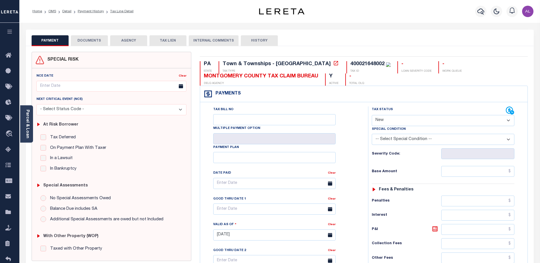
click at [376, 120] on select "- Select Status Code - Open Due/Unpaid Paid Incomplete No Tax Due Internal Refu…" at bounding box center [442, 120] width 143 height 11
select select "DUE"
click at [371, 115] on select "- Select Status Code - Open Due/Unpaid Paid Incomplete No Tax Due Internal Refu…" at bounding box center [442, 120] width 143 height 11
type input "[DATE]"
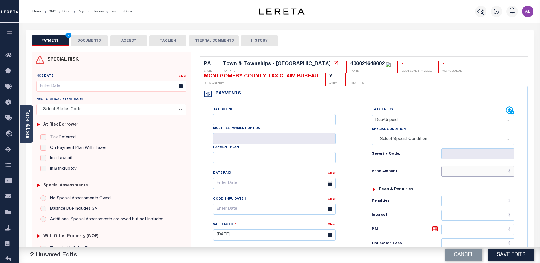
click at [457, 172] on input "text" at bounding box center [477, 171] width 73 height 11
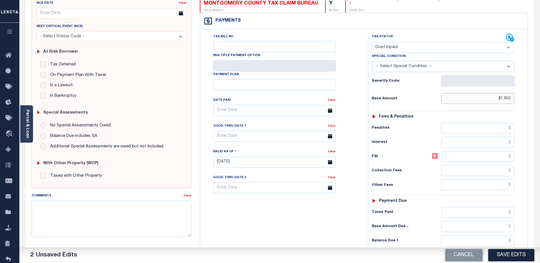
scroll to position [114, 0]
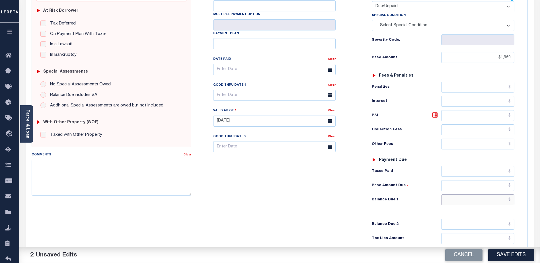
type input "$1,950.00"
click at [464, 200] on input "text" at bounding box center [477, 199] width 73 height 11
type input "$2,188.00"
click at [433, 116] on icon at bounding box center [434, 115] width 7 height 7
type input "$238.00"
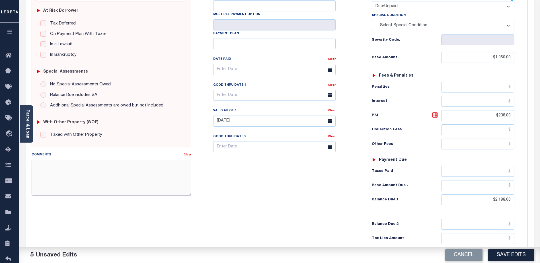
drag, startPoint x: 51, startPoint y: 166, endPoint x: 48, endPoint y: 164, distance: 3.1
click at [49, 165] on textarea "Comments" at bounding box center [112, 178] width 160 height 36
type textarea "client responsible for P&I"
click at [306, 95] on input "text" at bounding box center [274, 95] width 122 height 11
click at [317, 97] on input "text" at bounding box center [274, 95] width 122 height 11
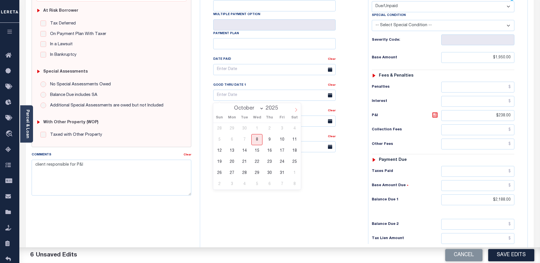
click at [297, 112] on icon at bounding box center [296, 110] width 4 height 4
select select "11"
click at [256, 172] on span "31" at bounding box center [256, 172] width 11 height 11
type input "12/31/2025"
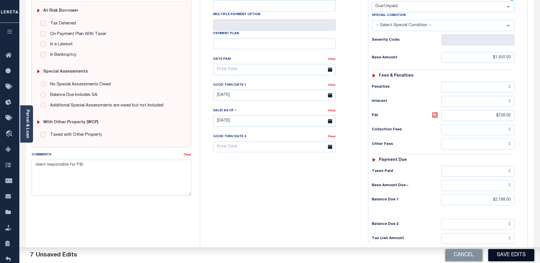
click at [517, 251] on button "Save Edits" at bounding box center [511, 255] width 46 height 12
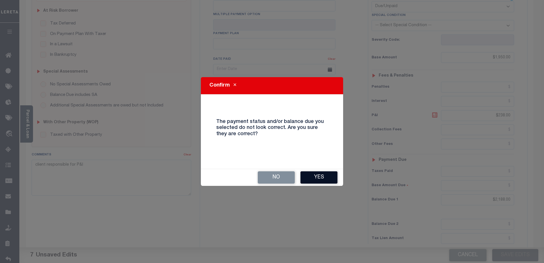
click at [316, 177] on button "Yes" at bounding box center [318, 177] width 37 height 12
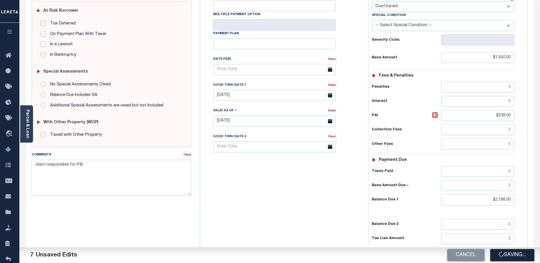
checkbox input "false"
type input "$1,950"
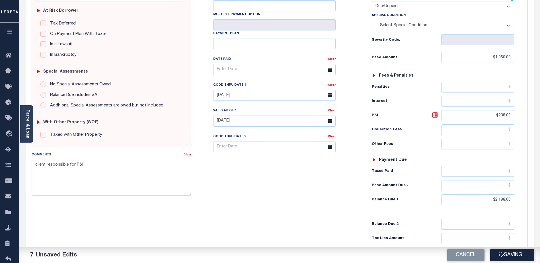
type input "$238"
type input "$2,188"
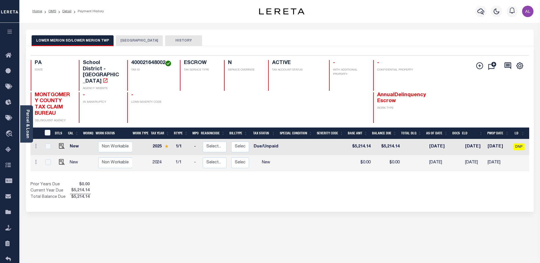
click at [149, 40] on button "[GEOGRAPHIC_DATA]" at bounding box center [139, 40] width 47 height 11
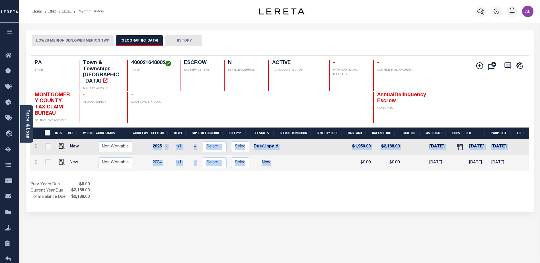
drag, startPoint x: 355, startPoint y: 164, endPoint x: 408, endPoint y: 166, distance: 53.2
click at [408, 166] on div "DTLS CAL WorkQ Work Status Work Type Tax Year RType MPO ReasonCode BillType Tax…" at bounding box center [279, 155] width 498 height 32
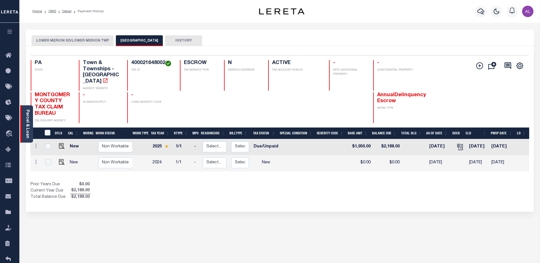
click at [24, 120] on div "Parcel & Loan" at bounding box center [26, 123] width 13 height 37
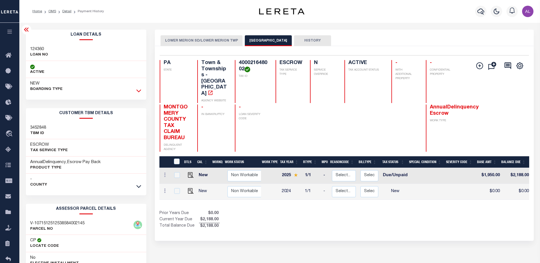
click at [139, 90] on icon at bounding box center [138, 91] width 5 height 6
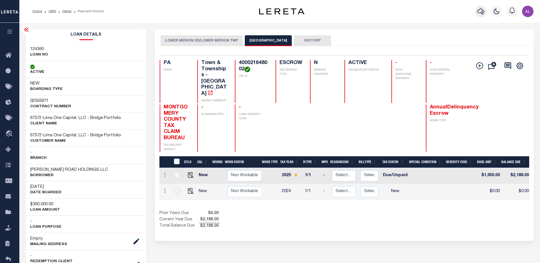
click at [480, 10] on icon "button" at bounding box center [480, 11] width 7 height 7
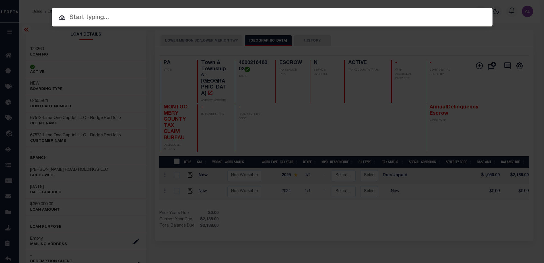
click at [85, 18] on input "text" at bounding box center [272, 18] width 441 height 10
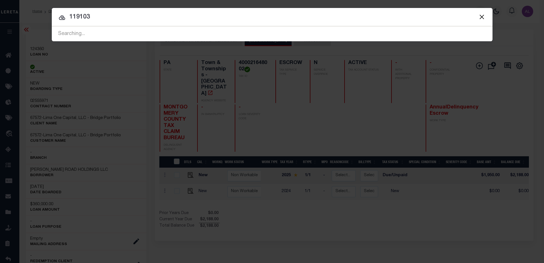
type input "119103"
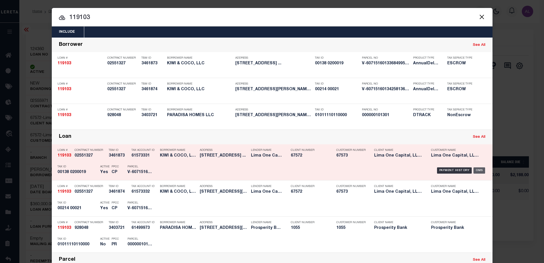
click at [477, 169] on div "OMS" at bounding box center [479, 170] width 12 height 6
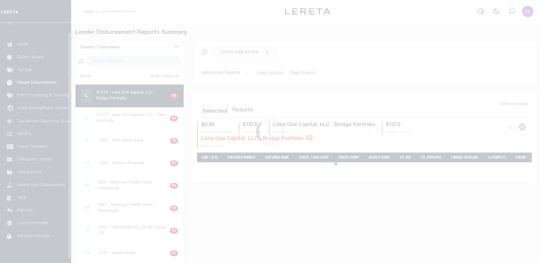
scroll to position [10, 0]
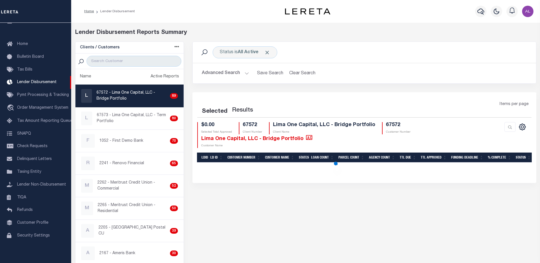
select select "200"
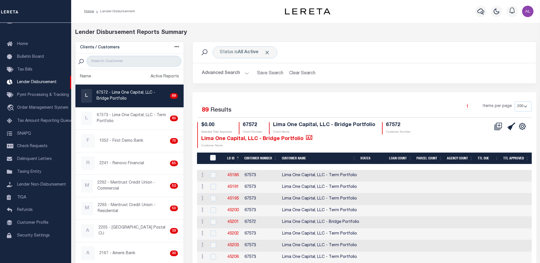
drag, startPoint x: 510, startPoint y: 126, endPoint x: 492, endPoint y: 122, distance: 17.9
click at [489, 127] on div "CSV Export Selected Print Show Filter Show Search Columns 0: 1: LDID 2: LD ID 3…" at bounding box center [509, 126] width 44 height 9
click at [500, 123] on icon at bounding box center [498, 124] width 5 height 5
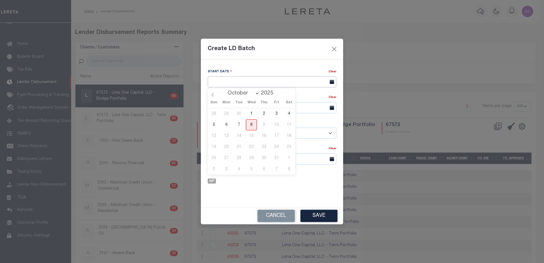
click at [240, 81] on input "text" at bounding box center [272, 81] width 129 height 11
click at [251, 126] on span "8" at bounding box center [251, 124] width 11 height 11
type input "[DATE]"
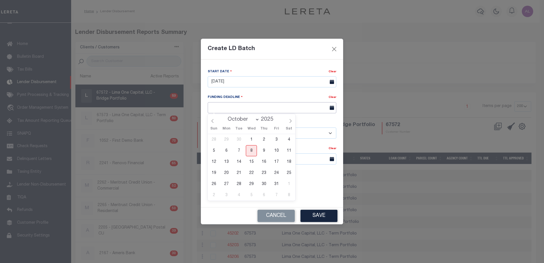
click at [236, 104] on input "text" at bounding box center [272, 107] width 129 height 11
click at [249, 173] on span "22" at bounding box center [251, 172] width 11 height 11
type input "10/22/25"
click at [225, 133] on select "- Select Customer - Accumatch - Refunds All In Credit Union Amarillo National B…" at bounding box center [272, 132] width 129 height 11
select select "2284"
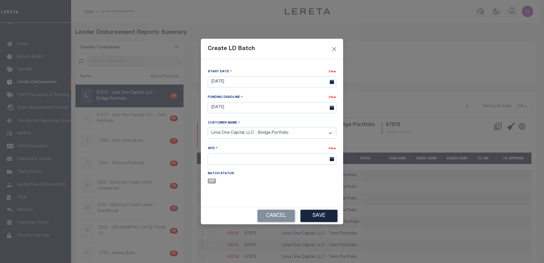
click at [274, 131] on select "- Select Customer - Accumatch - Refunds All In Credit Union Amarillo National B…" at bounding box center [272, 132] width 129 height 11
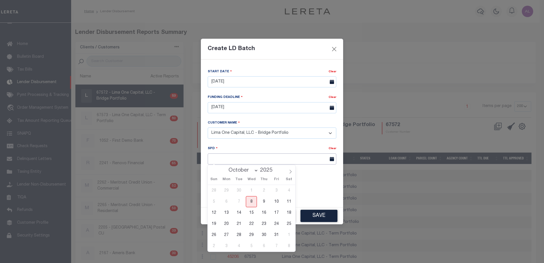
click at [220, 159] on input "text" at bounding box center [272, 158] width 129 height 11
click at [251, 223] on span "22" at bounding box center [251, 223] width 11 height 11
type input "[DATE]"
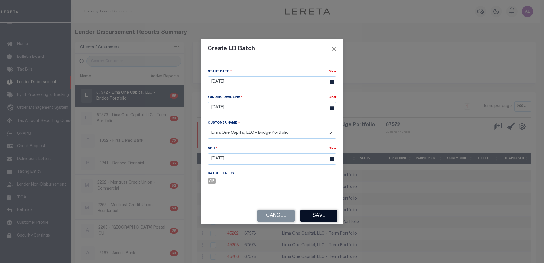
click at [326, 216] on button "Save" at bounding box center [318, 216] width 37 height 12
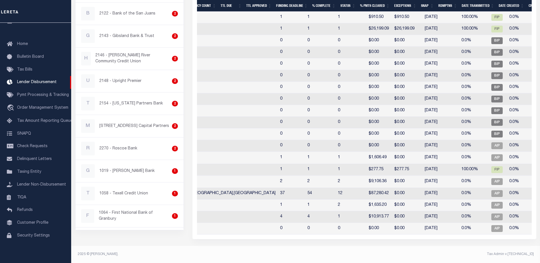
scroll to position [0, 0]
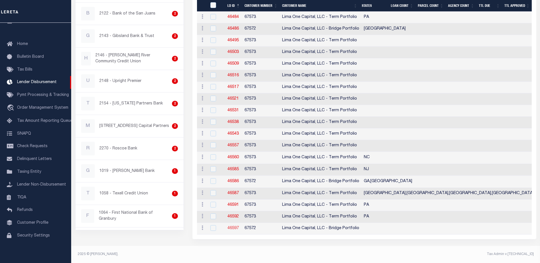
click at [233, 226] on link "46597" at bounding box center [232, 228] width 11 height 4
checkbox input "true"
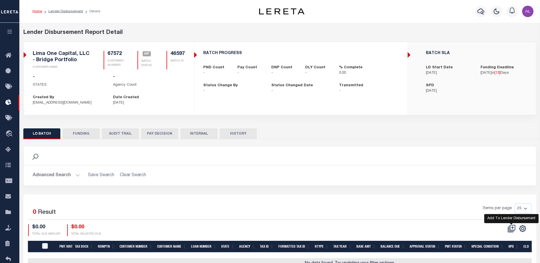
click at [511, 226] on icon at bounding box center [511, 228] width 8 height 8
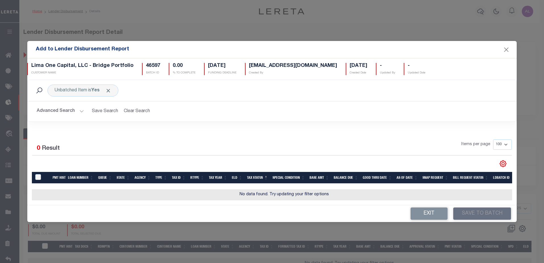
click at [76, 112] on button "Advanced Search" at bounding box center [60, 111] width 47 height 11
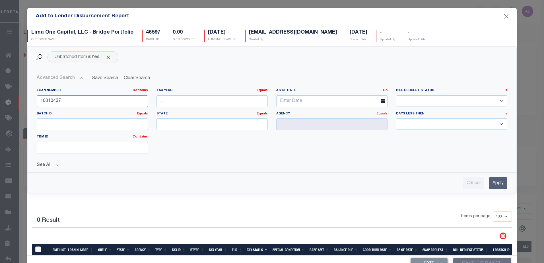
drag, startPoint x: 62, startPoint y: 100, endPoint x: -1, endPoint y: 99, distance: 62.9
click at [0, 99] on html "Home Lender Disbursement Details Profile" at bounding box center [272, 151] width 544 height 302
type input "12436"
click at [490, 180] on input "Apply" at bounding box center [498, 183] width 18 height 12
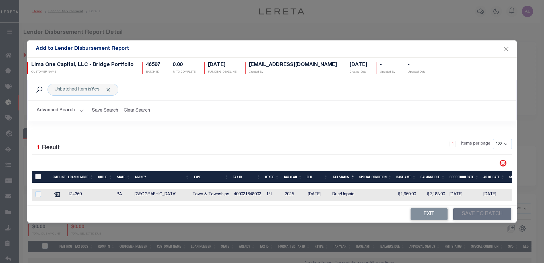
drag, startPoint x: 39, startPoint y: 175, endPoint x: 43, endPoint y: 173, distance: 4.9
click at [40, 174] on input "TaxID" at bounding box center [38, 177] width 6 height 6
checkbox input "true"
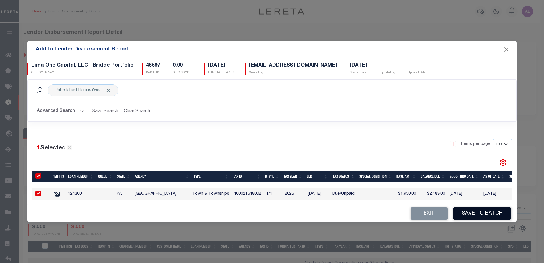
click at [480, 214] on button "Save to Batch" at bounding box center [482, 213] width 58 height 12
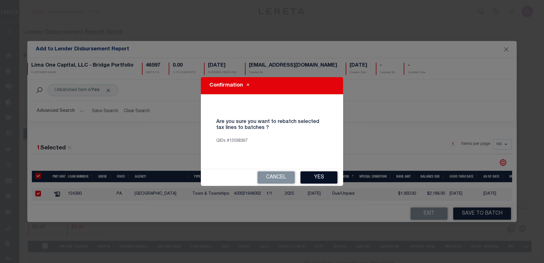
click at [318, 177] on button "Yes" at bounding box center [318, 177] width 37 height 12
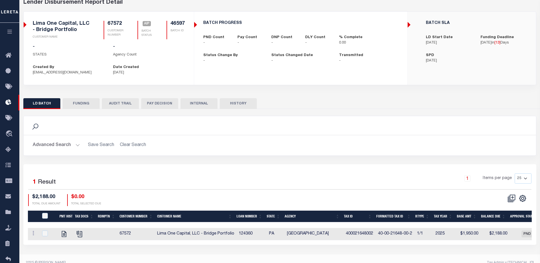
scroll to position [39, 0]
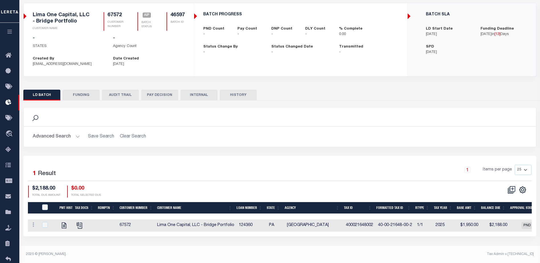
checkbox input "true"
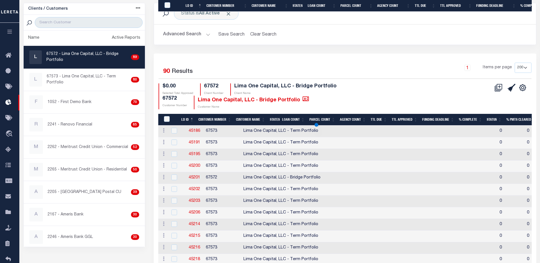
scroll to position [985, 0]
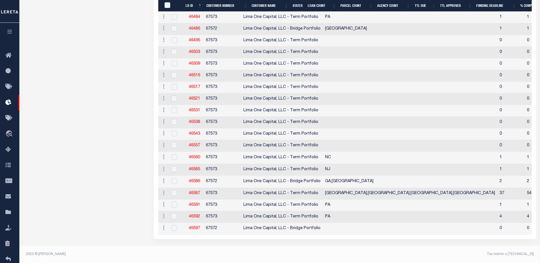
click at [230, 211] on td "67573" at bounding box center [222, 217] width 38 height 12
checkbox input "true"
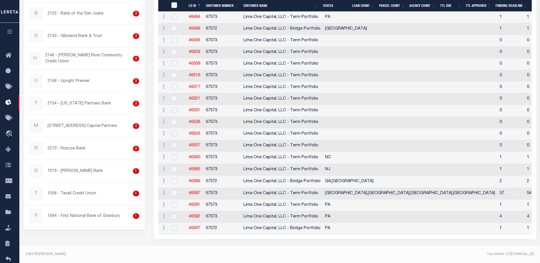
checkbox input "true"
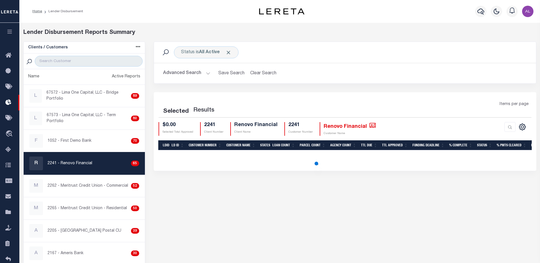
select select "200"
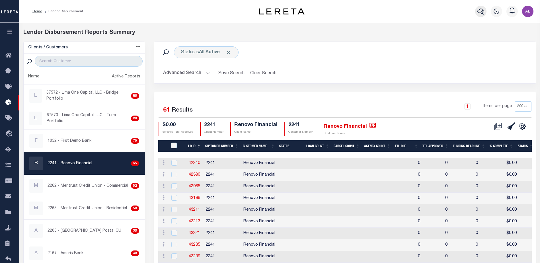
click at [480, 11] on icon "button" at bounding box center [480, 11] width 7 height 7
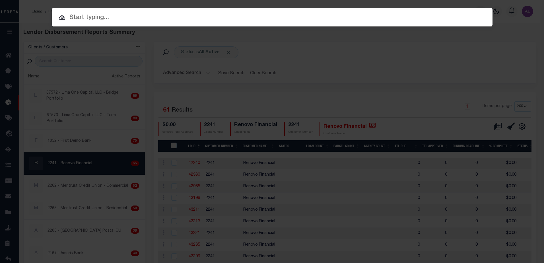
click at [83, 15] on input "text" at bounding box center [272, 18] width 441 height 10
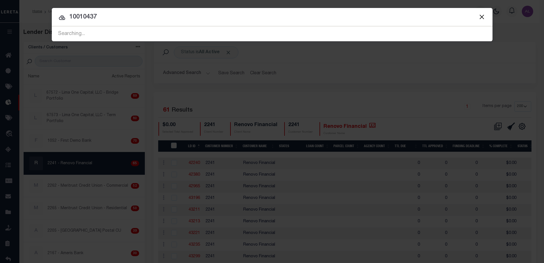
type input "10010437"
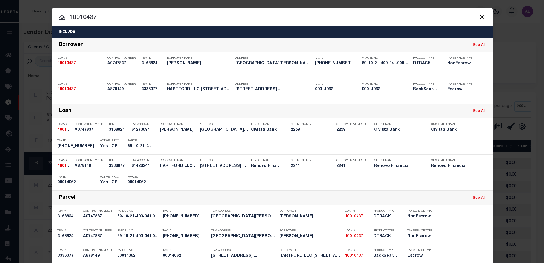
click at [344, 16] on input "10010437" at bounding box center [272, 18] width 441 height 10
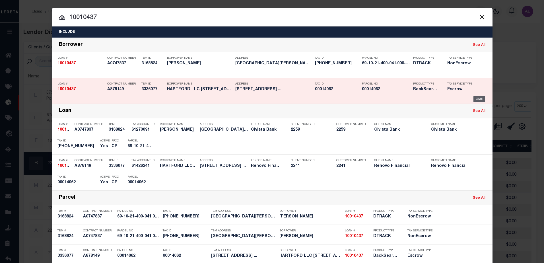
click at [480, 97] on div "OMS" at bounding box center [479, 99] width 12 height 6
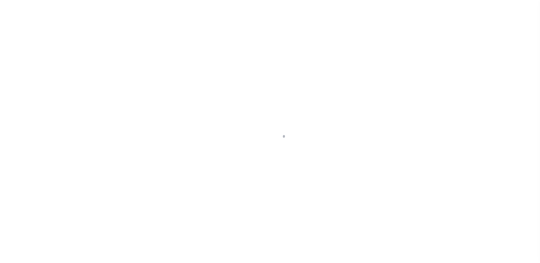
select select "10"
select select "Escrow"
type input "[STREET_ADDRESS]"
type input "00014062"
type input "[GEOGRAPHIC_DATA] 061082431"
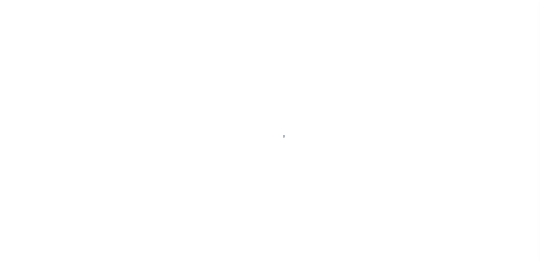
type input "a0kUS0000018AzJ"
type input "CT"
select select
select select "25067"
select select
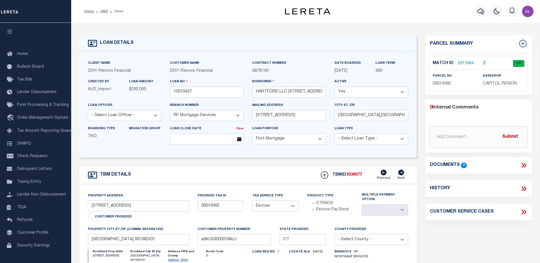
click at [466, 61] on link "2017664" at bounding box center [465, 64] width 16 height 6
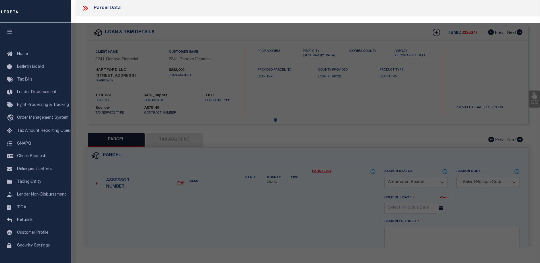
checkbox input "false"
select select "CP"
type input "294 EAST HARTFORD LLC"
select select "AGW"
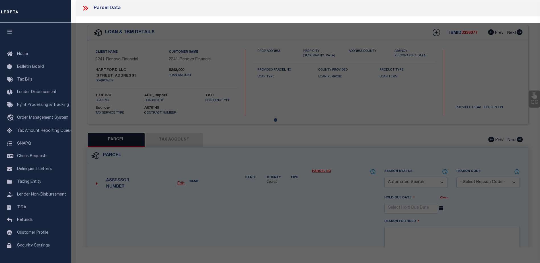
select select "ADD"
type input "[STREET_ADDRESS]"
checkbox input "false"
type input "[GEOGRAPHIC_DATA]"
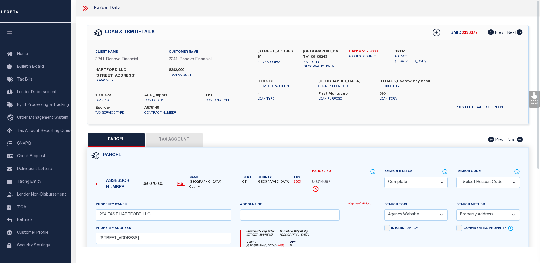
click at [362, 201] on link "Payment History" at bounding box center [362, 203] width 28 height 5
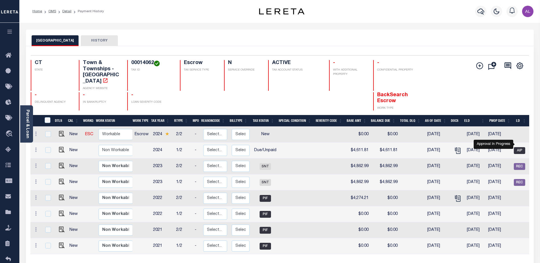
click at [519, 147] on span "AIP" at bounding box center [518, 150] width 11 height 7
checkbox input "true"
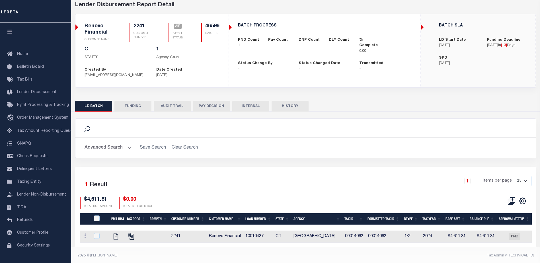
scroll to position [33, 0]
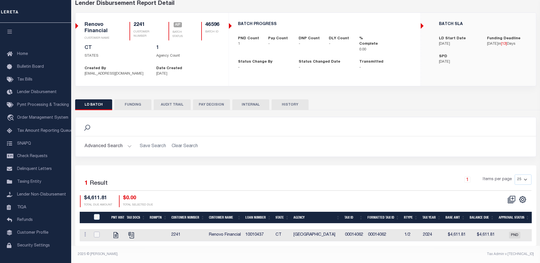
drag, startPoint x: 96, startPoint y: 229, endPoint x: 103, endPoint y: 227, distance: 7.3
click at [98, 232] on input "checkbox" at bounding box center [97, 235] width 6 height 6
checkbox input "true"
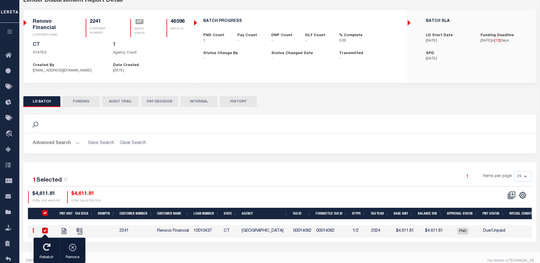
scroll to position [39, 0]
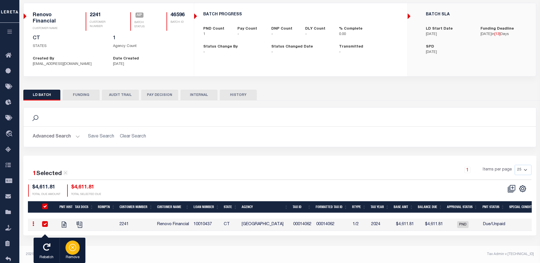
click at [73, 247] on icon "button" at bounding box center [72, 247] width 3 height 3
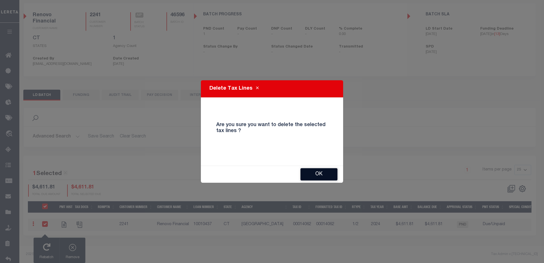
click at [316, 172] on button "OK" at bounding box center [318, 174] width 37 height 12
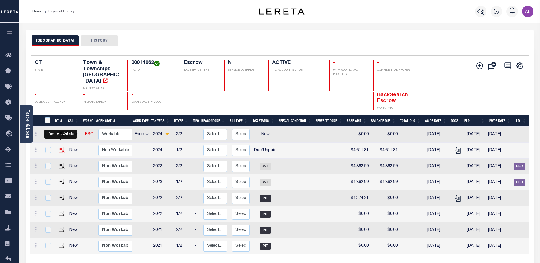
click at [61, 147] on img "" at bounding box center [62, 150] width 6 height 6
checkbox input "true"
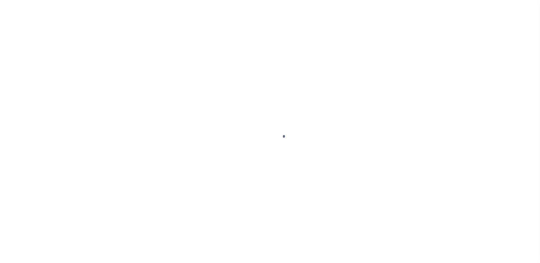
select select "DUE"
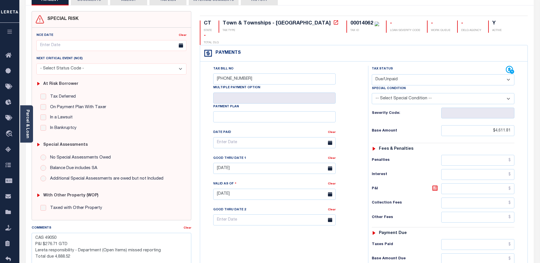
scroll to position [57, 0]
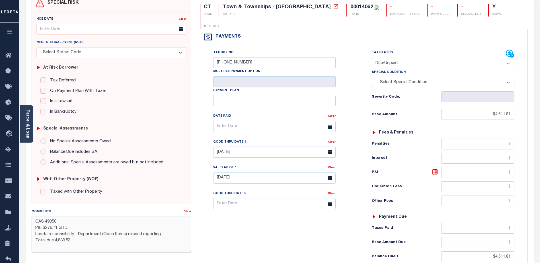
drag, startPoint x: 155, startPoint y: 246, endPoint x: 36, endPoint y: 230, distance: 120.0
click at [34, 230] on textarea "CAS 49050 P&I $276.71 GTD Lereta responsibility - Department (Open Items) misse…" at bounding box center [112, 234] width 160 height 36
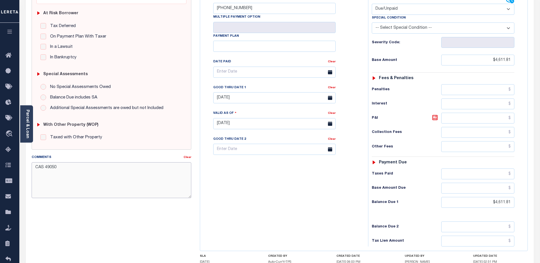
scroll to position [114, 0]
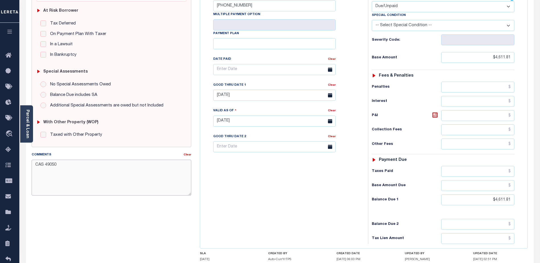
type textarea "CAS 49050"
click at [477, 219] on input "text" at bounding box center [477, 224] width 73 height 11
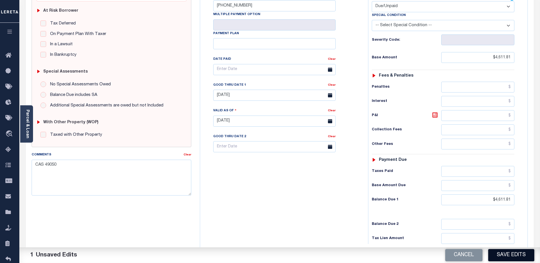
click at [509, 253] on button "Save Edits" at bounding box center [511, 255] width 46 height 12
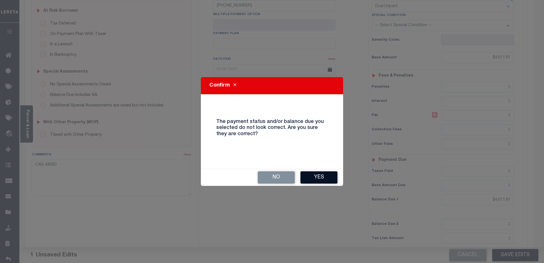
click at [315, 181] on button "Yes" at bounding box center [318, 177] width 37 height 12
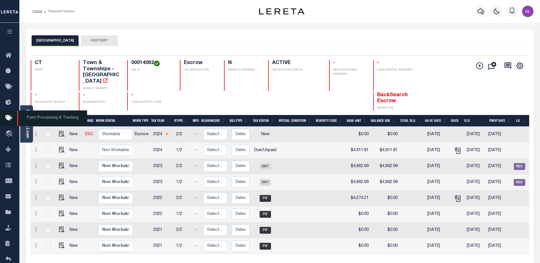
click at [9, 118] on icon at bounding box center [9, 118] width 9 height 7
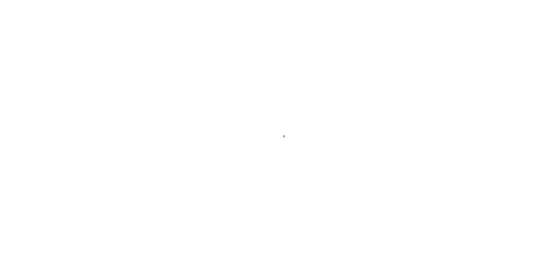
type input "[STREET_ADDRESS]"
radio input "true"
select select "Escrow"
select select
type input "[GEOGRAPHIC_DATA]"
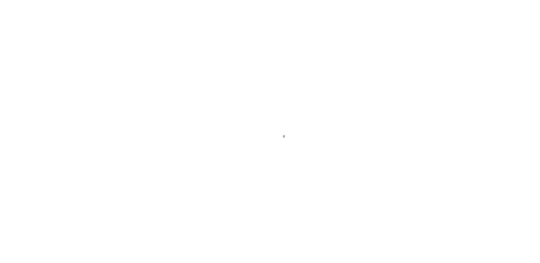
type input "119103-1"
type input "NJ"
type textarea "COLLECTOR: ENTITY: PARCEL: 14001380200019"
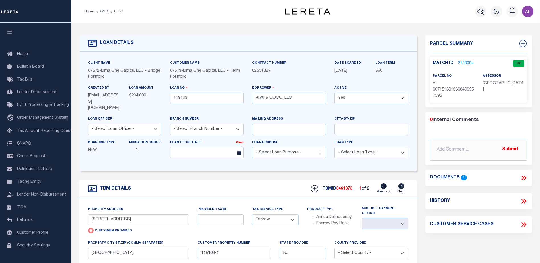
click at [465, 61] on link "2183094" at bounding box center [465, 64] width 16 height 6
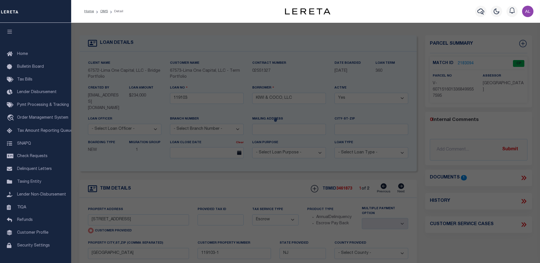
checkbox input "false"
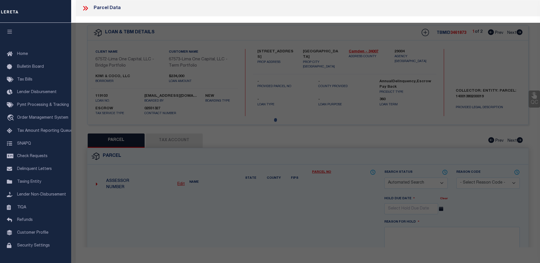
select select "CP"
select select "AGW"
select select
type input "[STREET_ADDRESS]"
checkbox input "false"
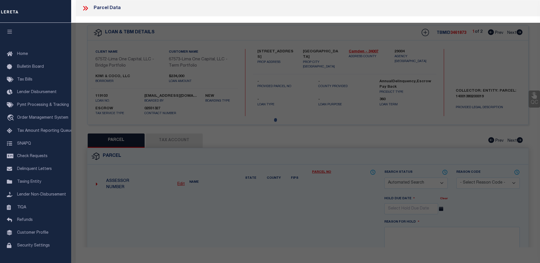
type input "[GEOGRAPHIC_DATA]"
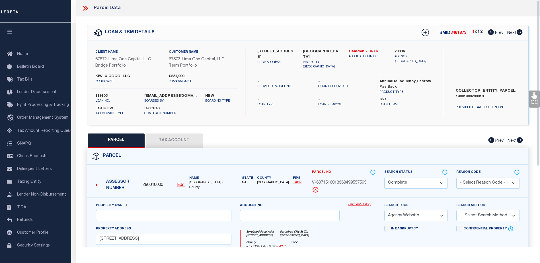
click at [362, 202] on link "Payment History" at bounding box center [362, 204] width 28 height 5
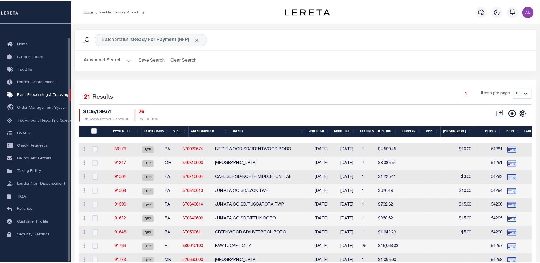
scroll to position [14, 0]
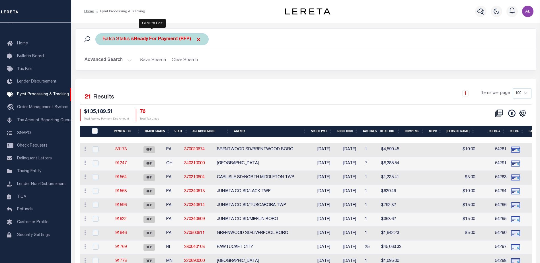
click at [170, 39] on b "Ready For Payment (RFP)" at bounding box center [167, 39] width 67 height 5
select select "RFP"
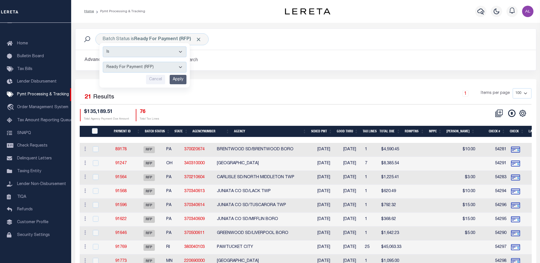
click at [262, 129] on th "Agency" at bounding box center [270, 132] width 77 height 12
